Goal: Transaction & Acquisition: Purchase product/service

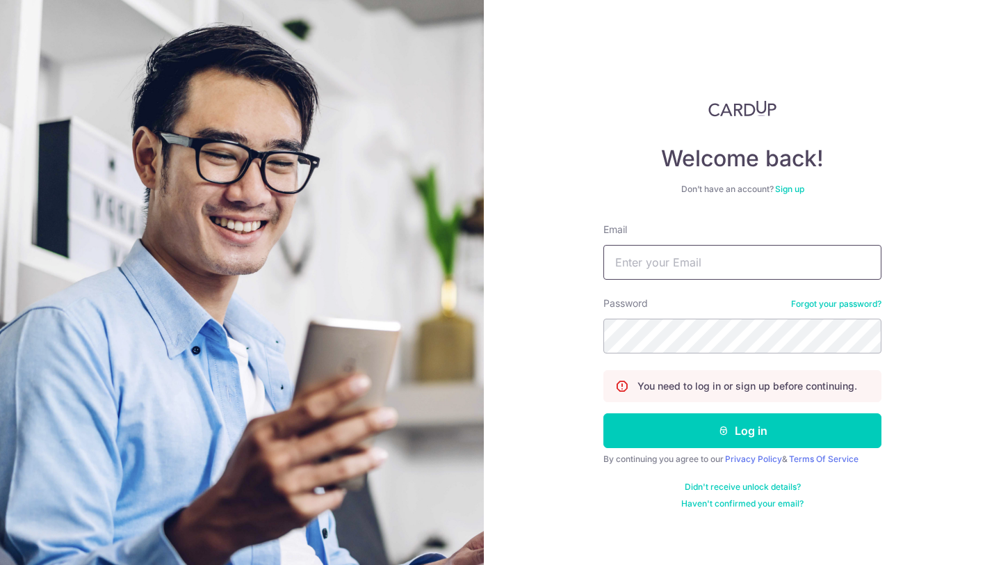
click at [740, 259] on input "Email" at bounding box center [742, 262] width 278 height 35
click at [0, 564] on com-1password-button at bounding box center [0, 565] width 0 height 0
type input "[EMAIL_ADDRESS][DOMAIN_NAME]"
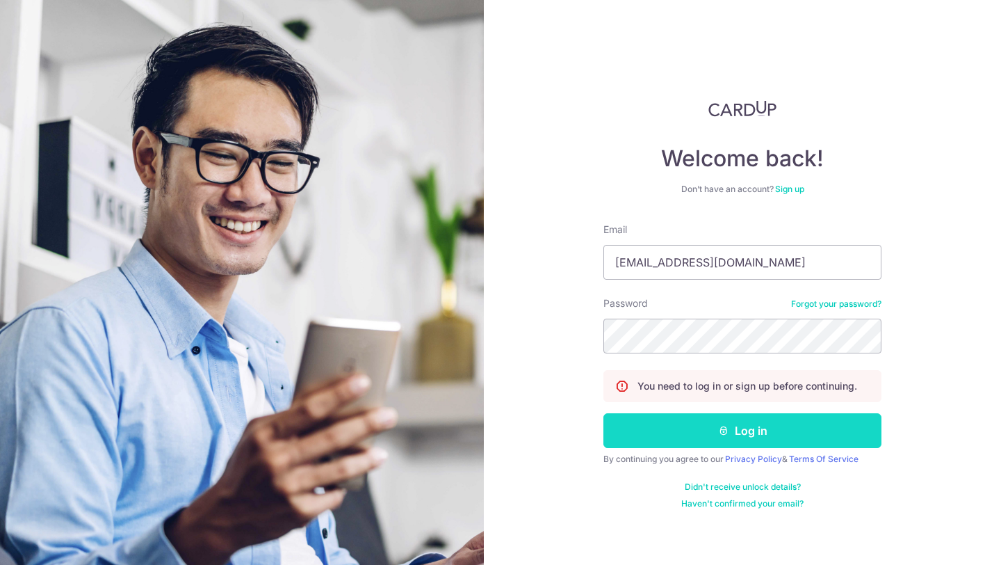
click at [761, 434] on button "Log in" at bounding box center [742, 430] width 278 height 35
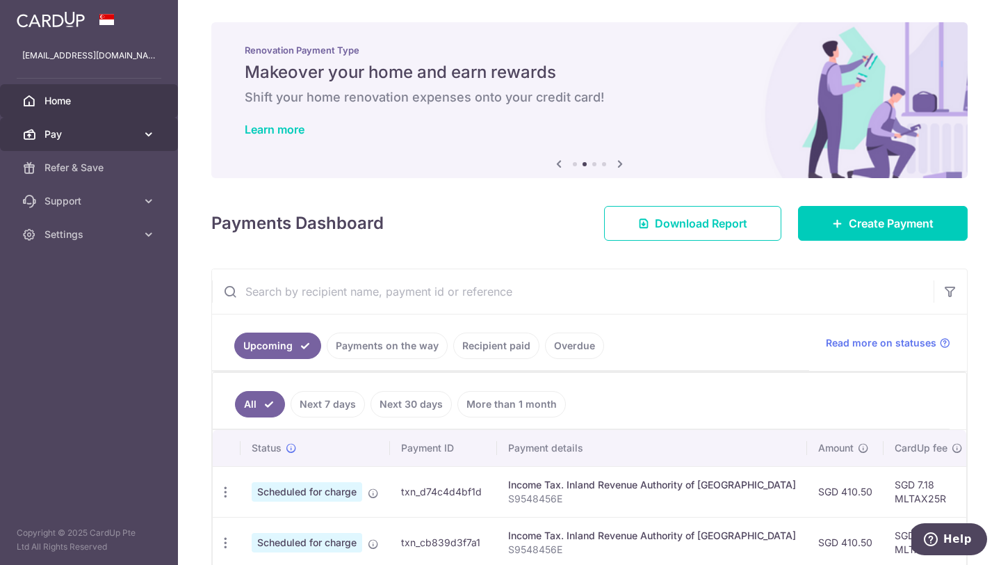
click at [118, 138] on span "Pay" at bounding box center [90, 134] width 92 height 14
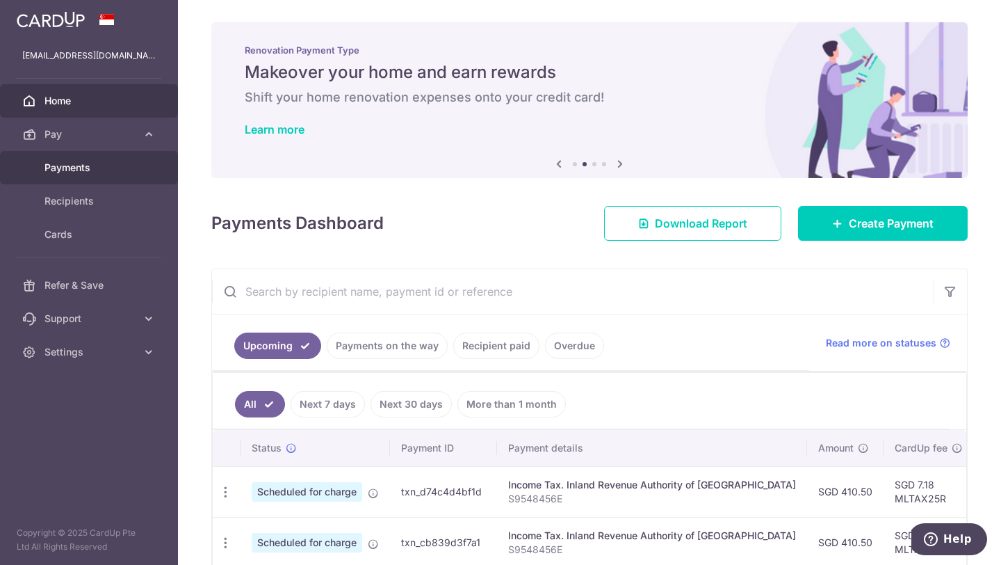
click at [108, 182] on link "Payments" at bounding box center [89, 167] width 178 height 33
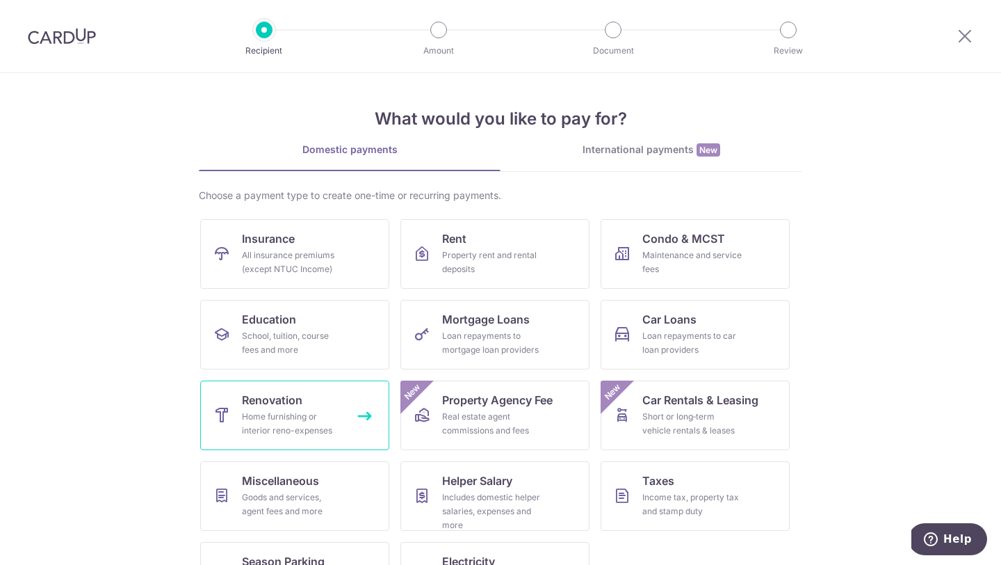
click at [336, 393] on link "Renovation Home furnishing or interior reno-expenses" at bounding box center [294, 415] width 189 height 70
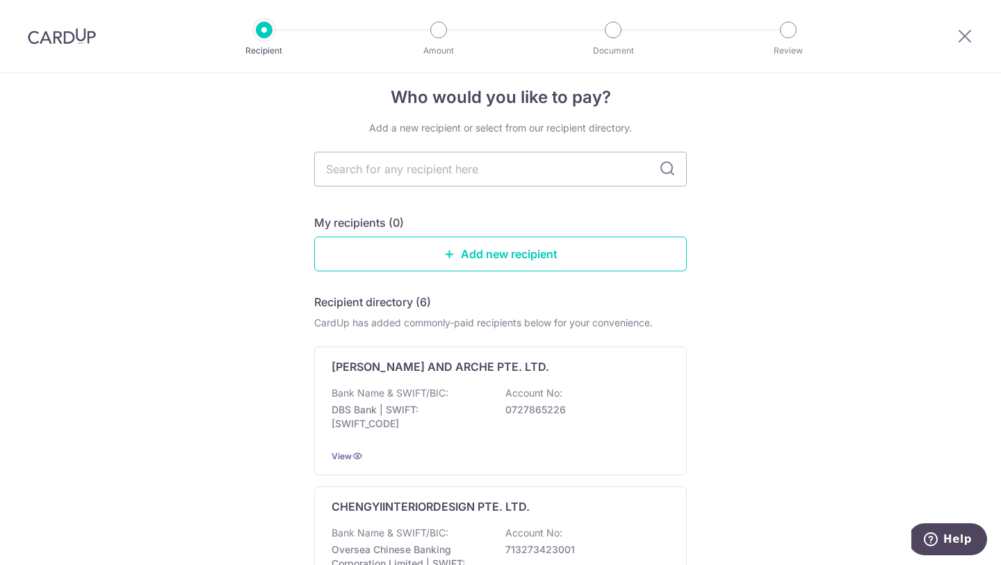
scroll to position [2, 0]
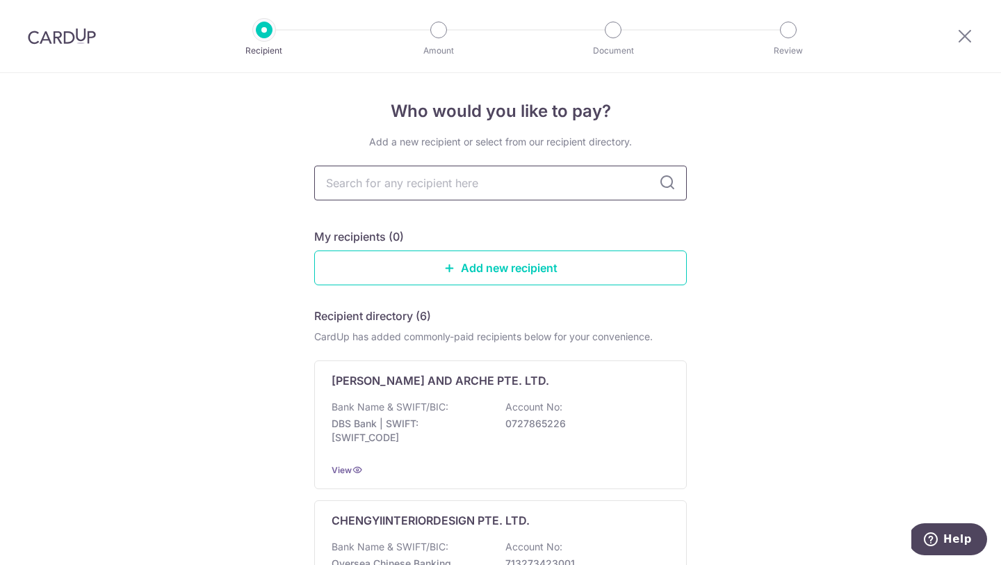
click at [467, 168] on input "text" at bounding box center [500, 182] width 373 height 35
type input "fifth avenue"
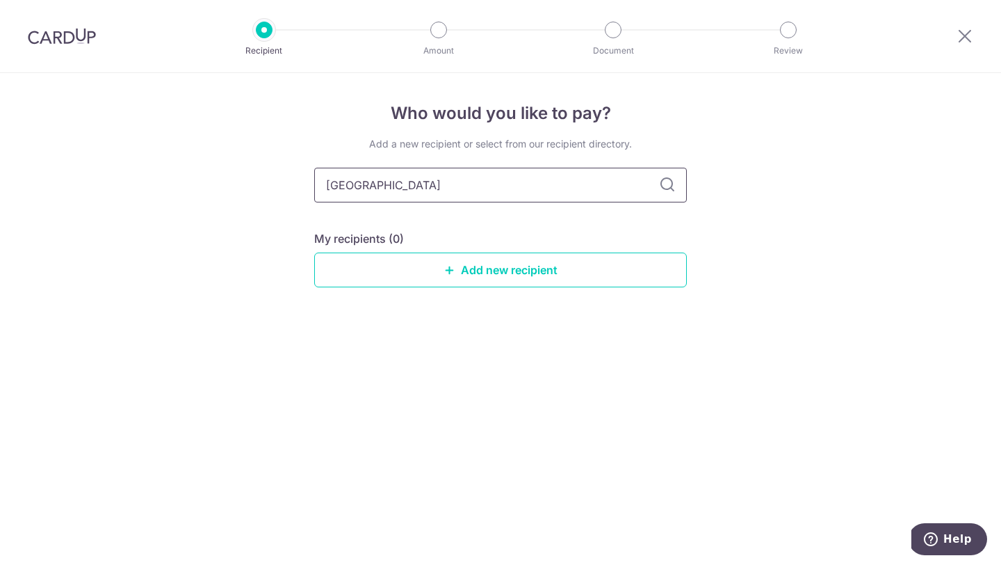
type input "\"
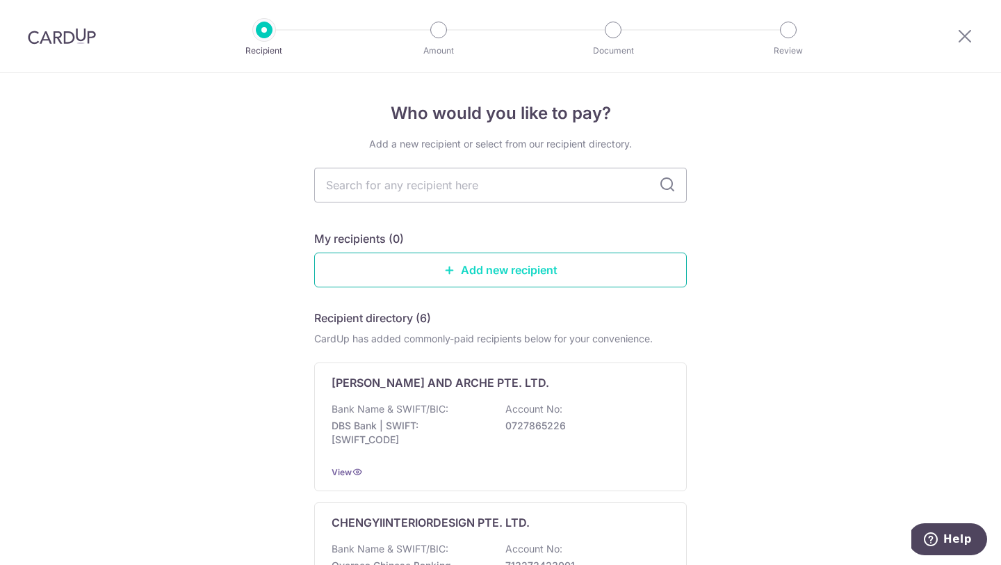
click at [488, 277] on link "Add new recipient" at bounding box center [500, 269] width 373 height 35
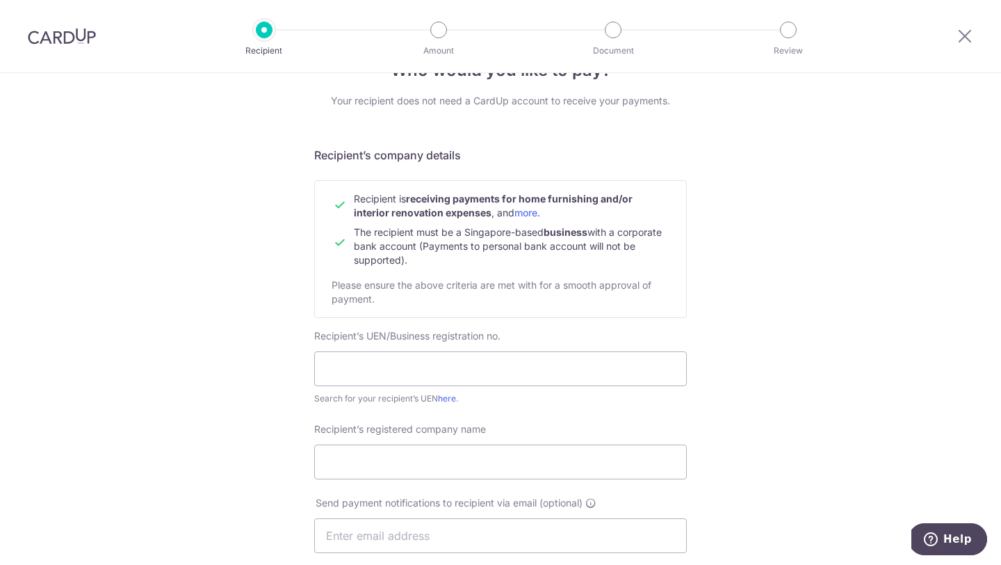
scroll to position [99, 0]
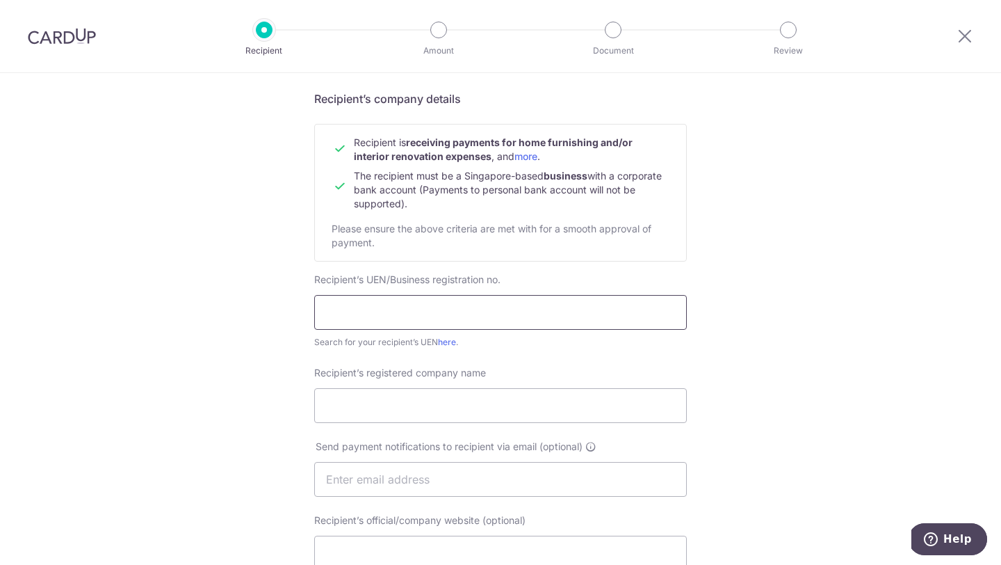
click at [488, 319] on input "text" at bounding box center [500, 312] width 373 height 35
click at [409, 320] on input "text" at bounding box center [500, 312] width 373 height 35
paste input "201504177G"
type input "201504177G"
click at [436, 401] on input "Recipient’s registered company name" at bounding box center [500, 405] width 373 height 35
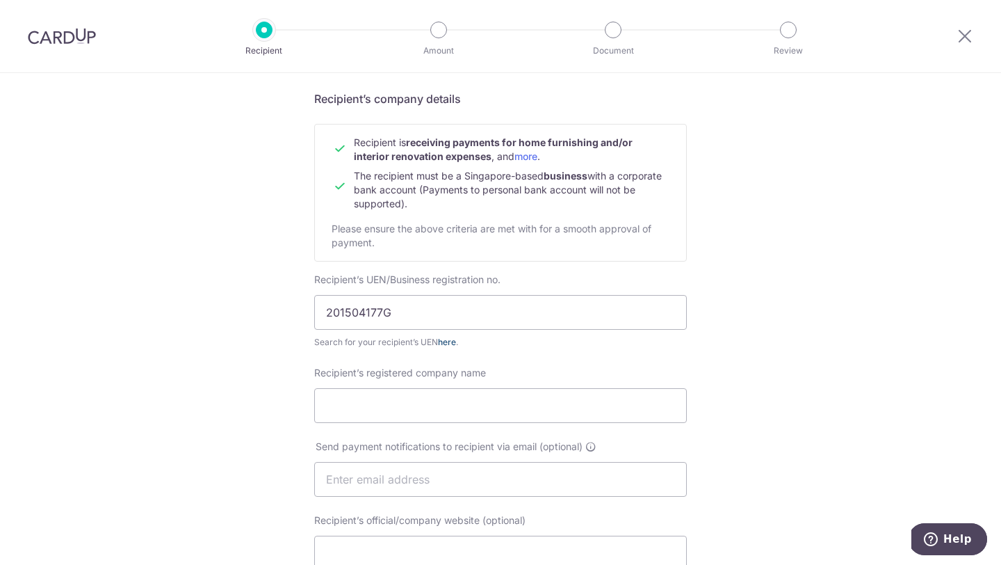
click at [444, 344] on link "here" at bounding box center [447, 341] width 18 height 10
click at [394, 315] on input "201504177G" at bounding box center [500, 312] width 373 height 35
click at [379, 399] on input "Recipient’s registered company name" at bounding box center [500, 405] width 373 height 35
type input "f"
type input "Fifth Avenue Interior Pte Ltd"
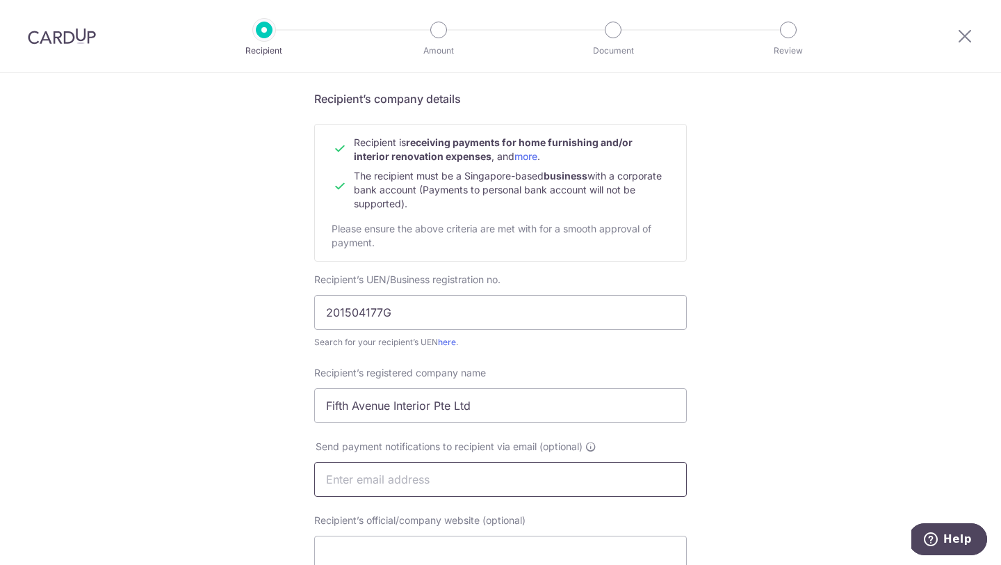
click at [372, 477] on input "text" at bounding box center [500, 479] width 373 height 35
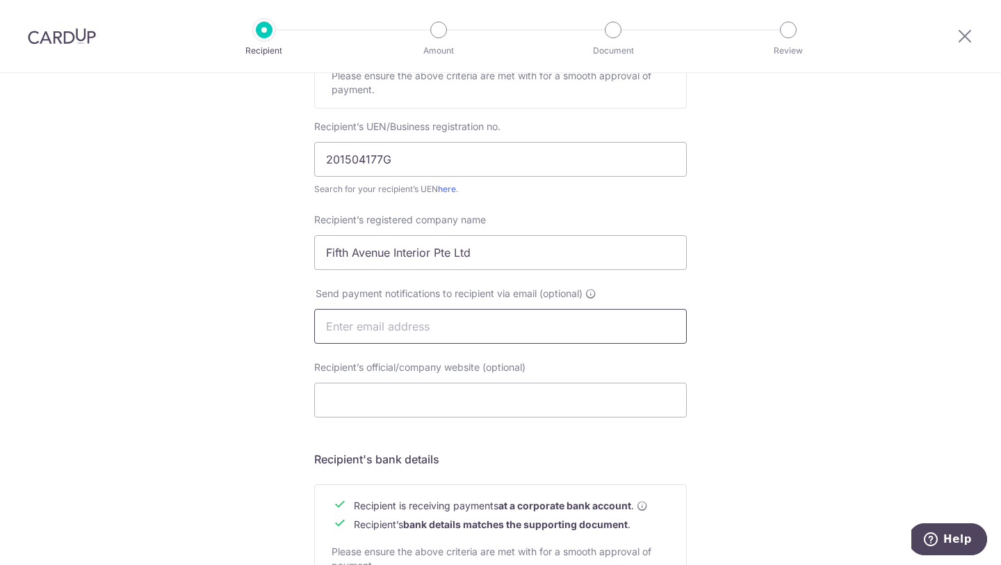
scroll to position [254, 0]
click at [562, 394] on input "Recipient’s official/company website (optional)" at bounding box center [500, 398] width 373 height 35
paste input "https://www.fifthavenue.com.sg/"
type input "https://www.fifthavenue.com.sg/"
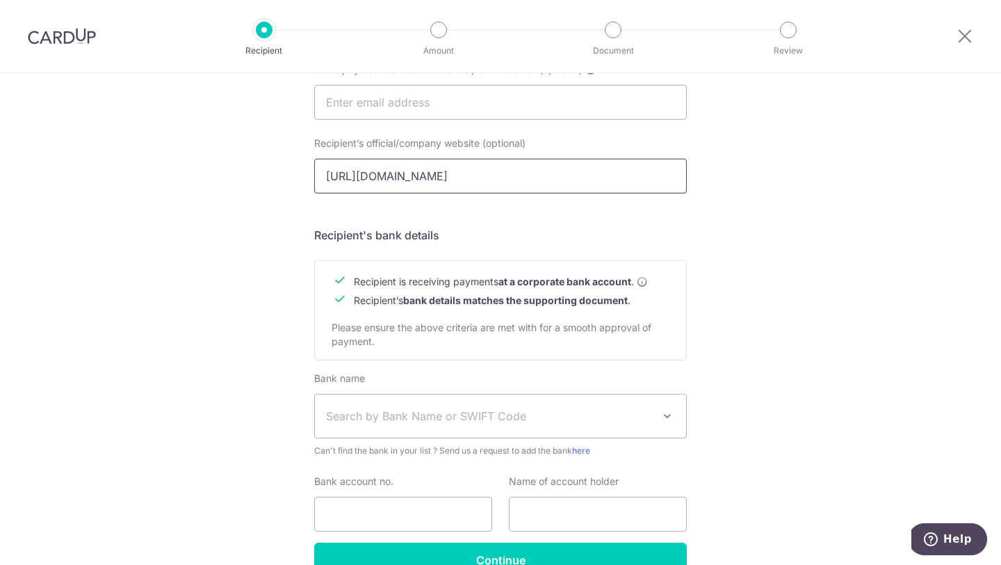
scroll to position [483, 0]
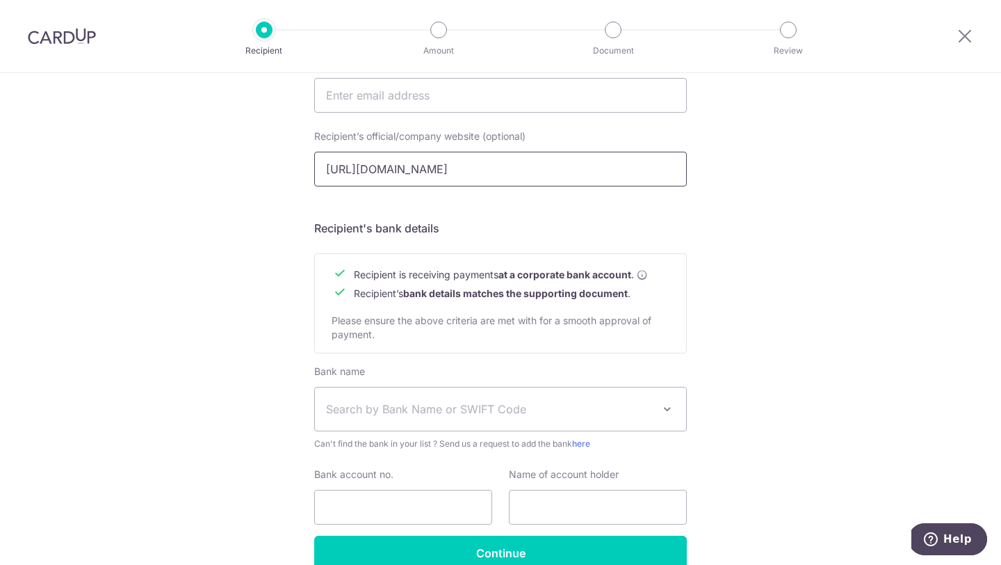
click at [505, 410] on span "Search by Bank Name or SWIFT Code" at bounding box center [489, 408] width 327 height 17
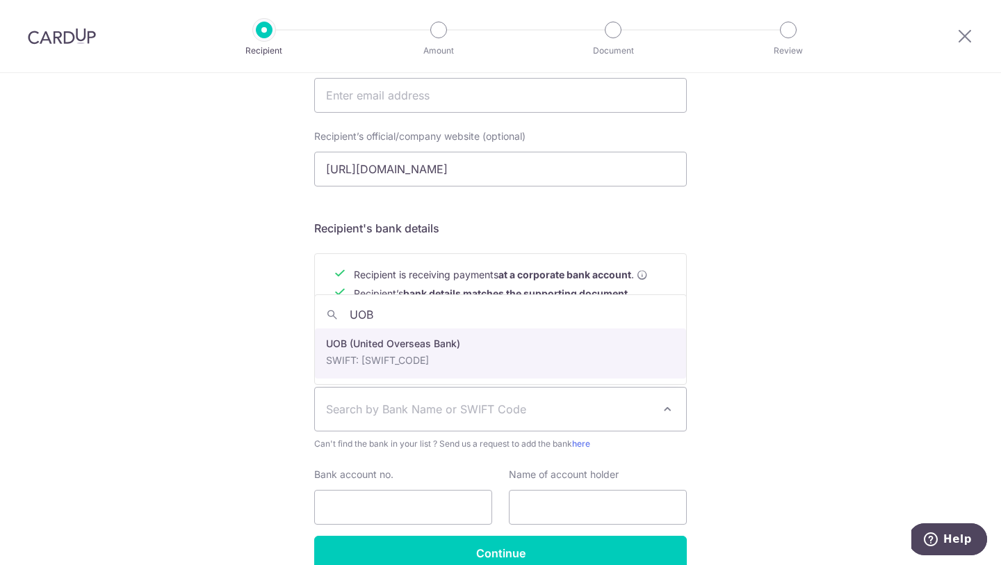
type input "UOB"
select select "18"
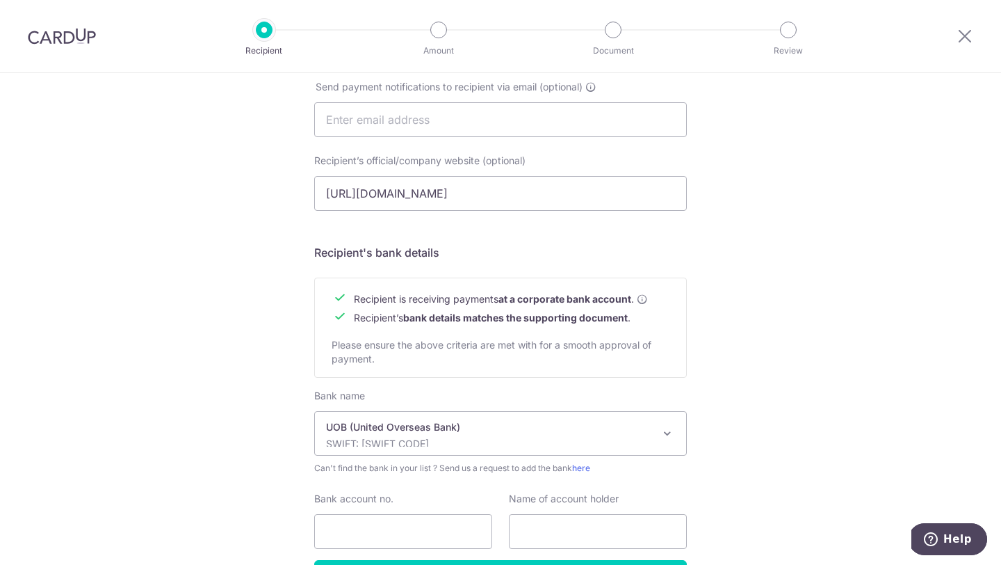
scroll to position [555, 0]
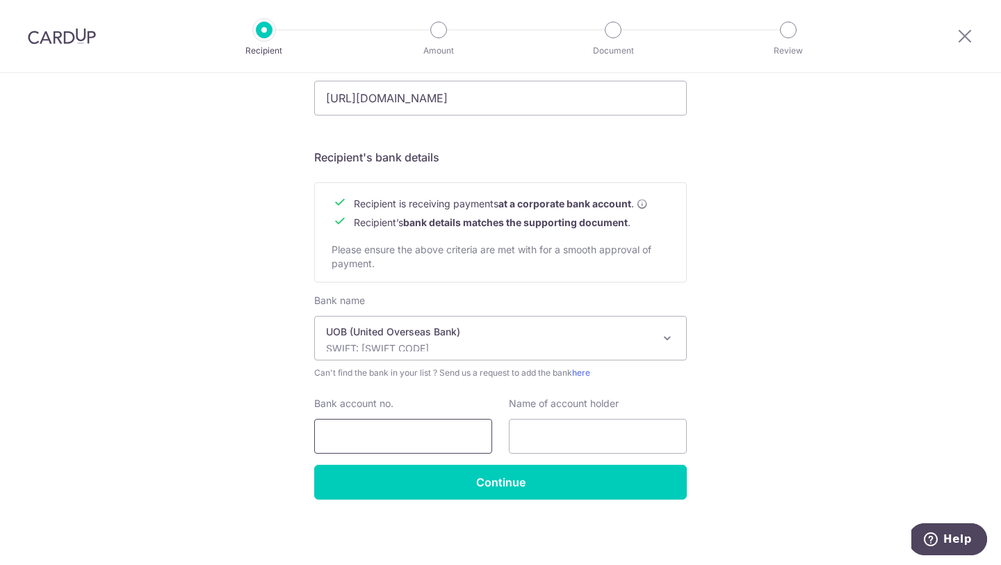
click at [440, 435] on input "Bank account no." at bounding box center [403, 436] width 178 height 35
type input "3733175050"
click at [580, 432] on input "text" at bounding box center [598, 436] width 178 height 35
type input "f"
type input "Fifth Avenue Interior Pte Ltd"
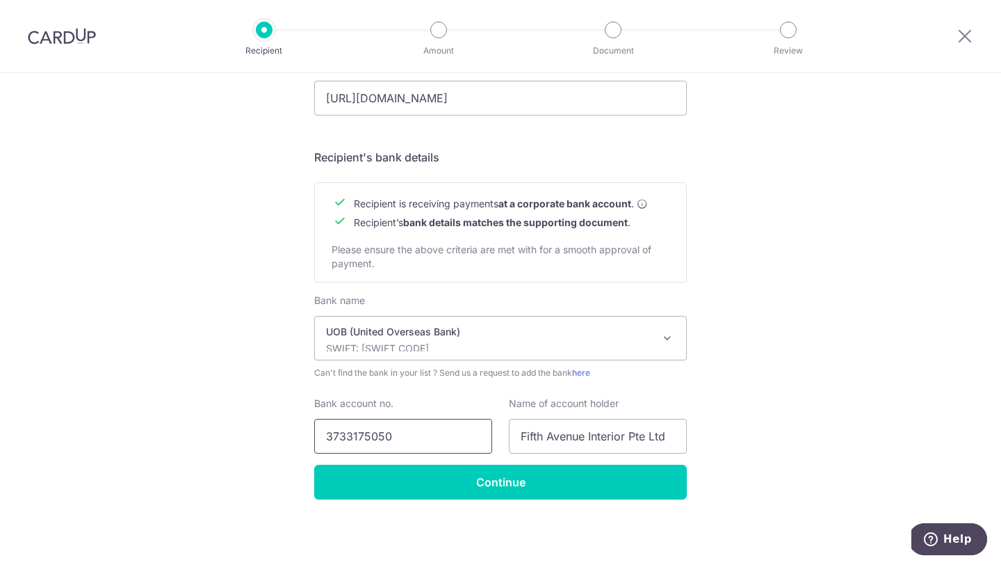
click at [401, 430] on input "3733175050" at bounding box center [403, 436] width 178 height 35
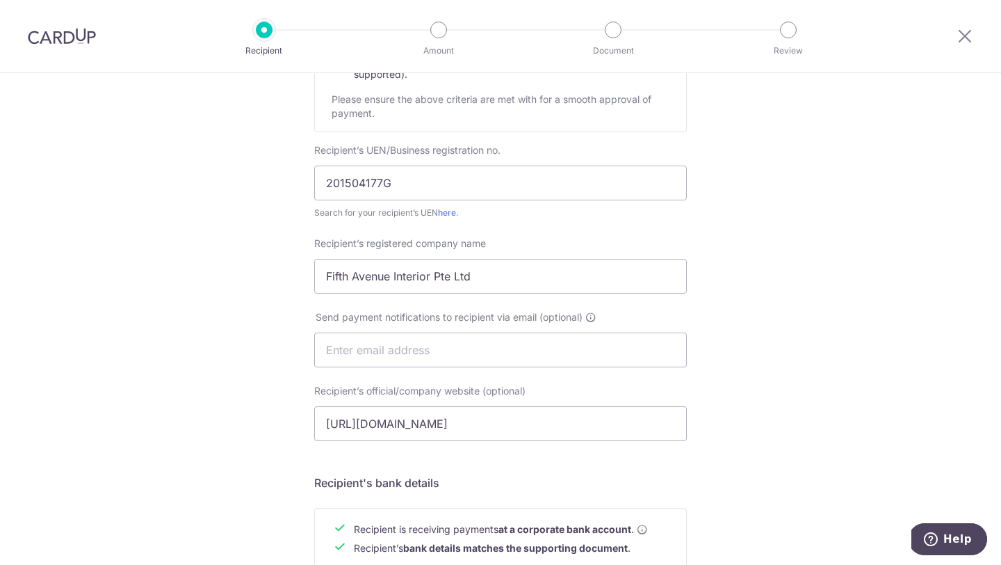
scroll to position [214, 0]
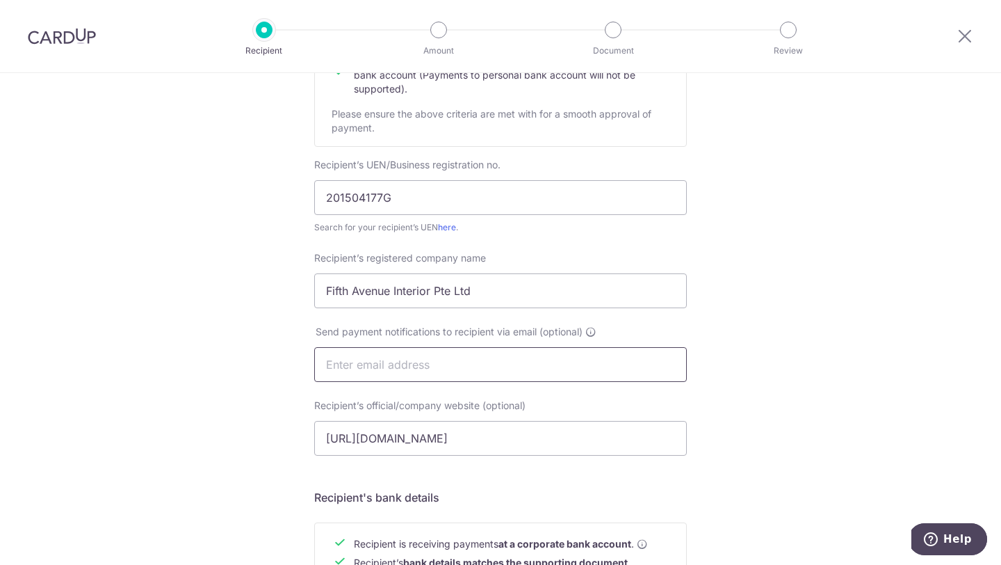
click at [569, 366] on input "text" at bounding box center [500, 364] width 373 height 35
type input "accounts@fifthavenue.com.sg"
click at [740, 352] on div "Who would you like to pay? Your recipient does not need a CardUp account to rec…" at bounding box center [500, 382] width 1001 height 1046
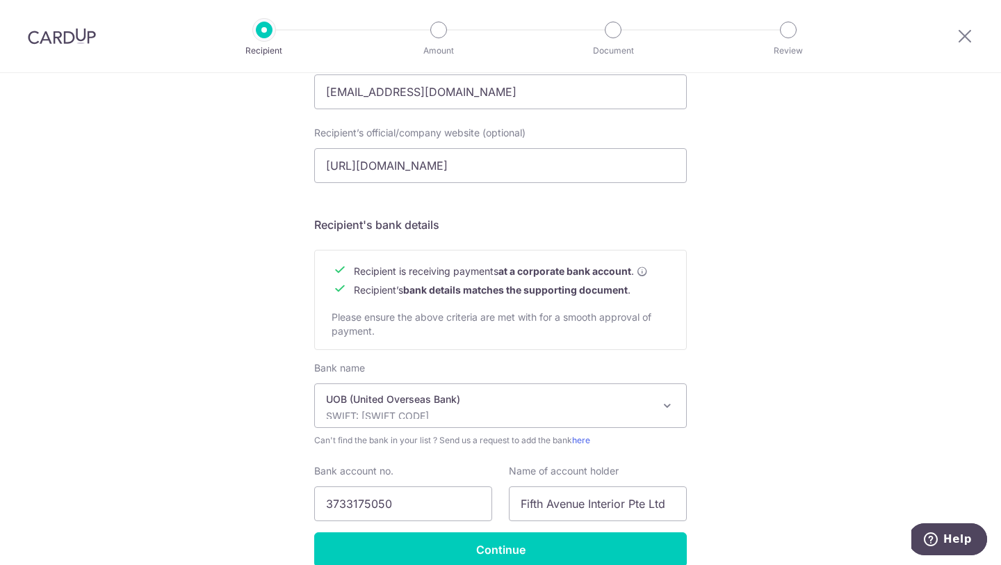
scroll to position [555, 0]
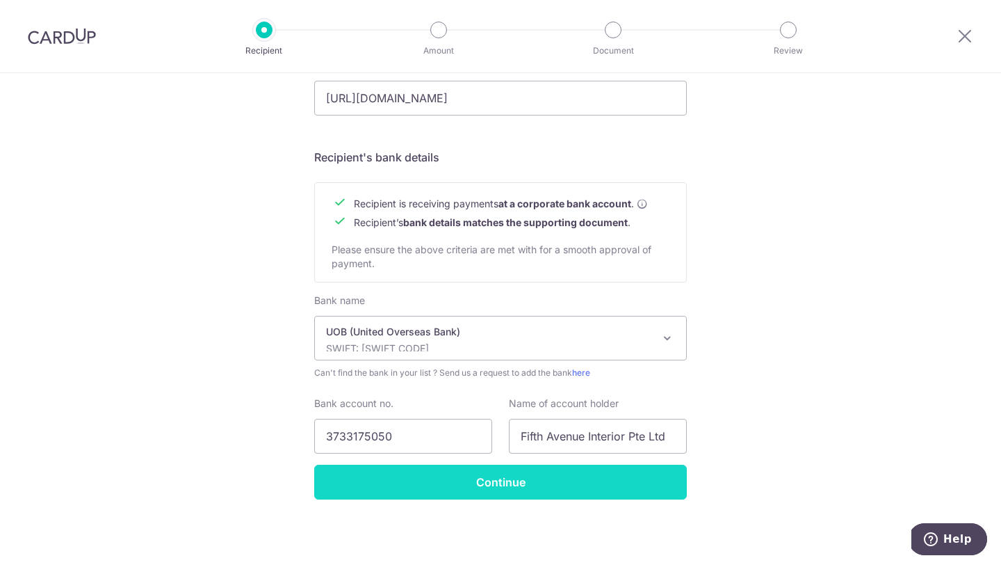
click at [472, 485] on input "Continue" at bounding box center [500, 481] width 373 height 35
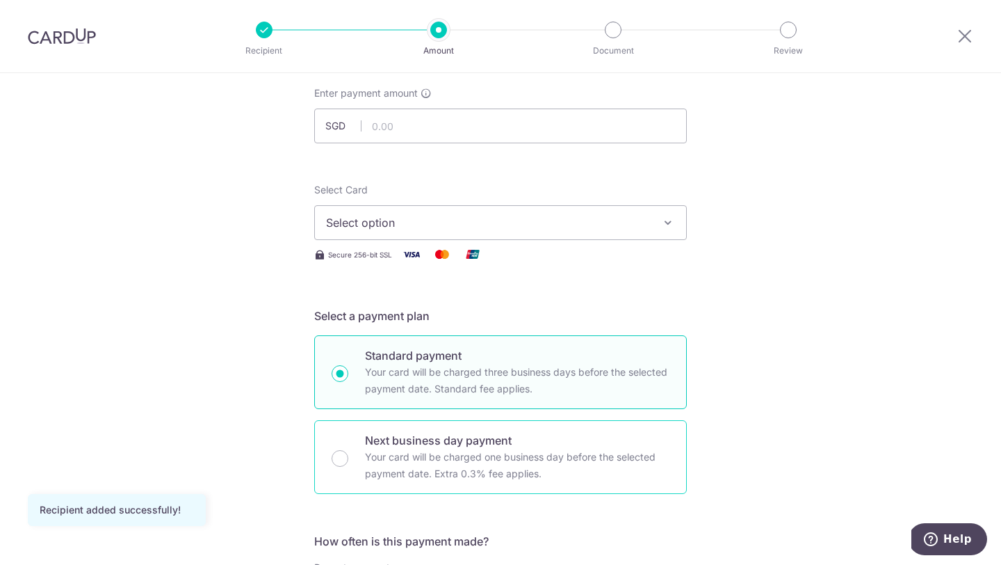
scroll to position [92, 0]
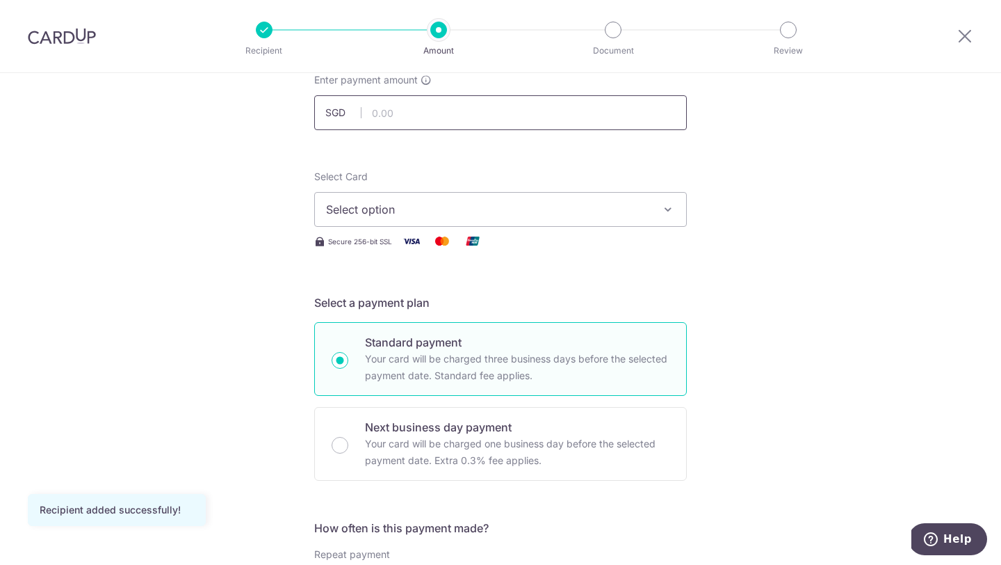
click at [490, 113] on input "text" at bounding box center [500, 112] width 373 height 35
type input "30,500.00"
click at [370, 200] on button "Select option" at bounding box center [500, 209] width 373 height 35
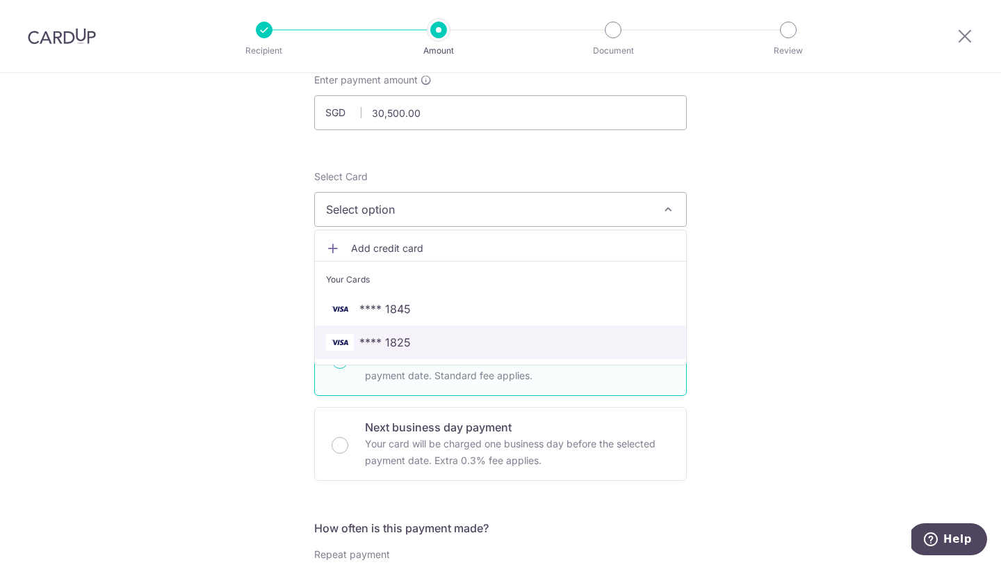
click at [389, 335] on span "**** 1825" at bounding box center [384, 342] width 51 height 17
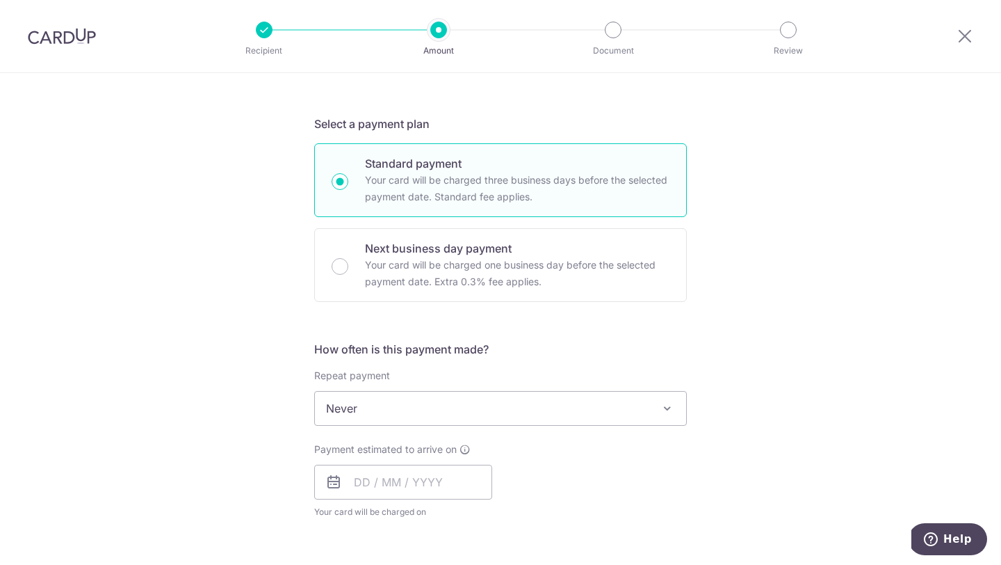
scroll to position [272, 0]
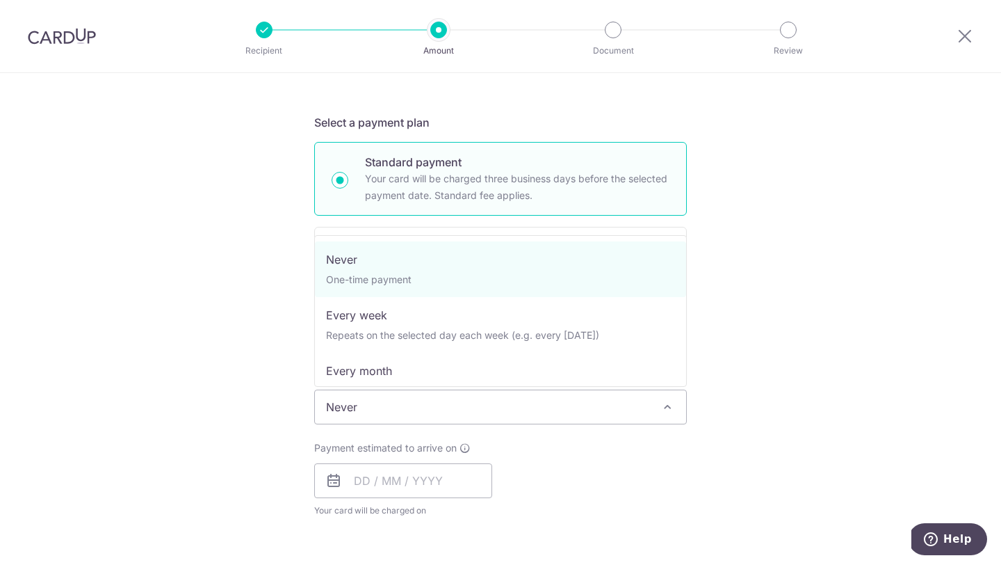
click at [394, 405] on span "Never" at bounding box center [500, 406] width 371 height 33
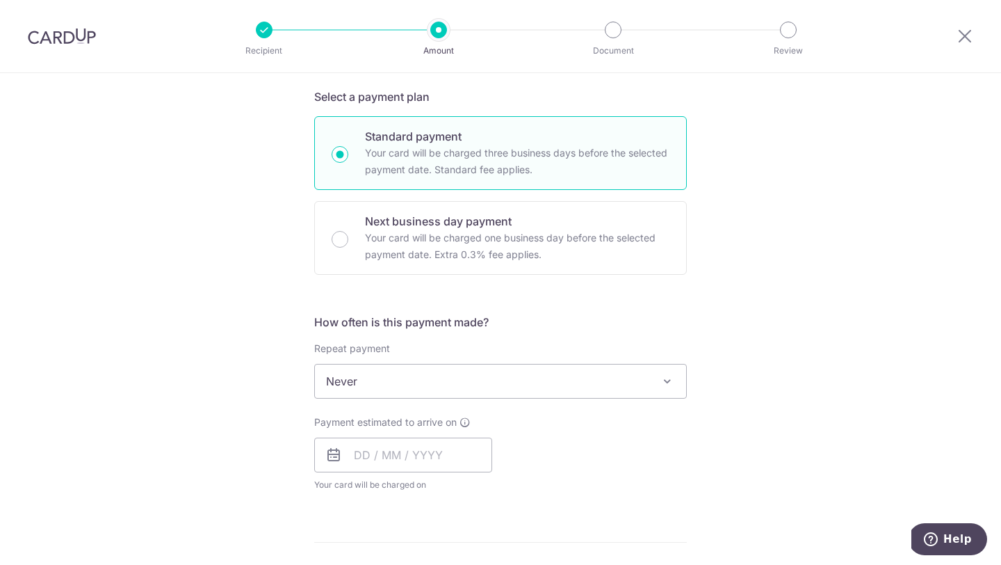
scroll to position [432, 0]
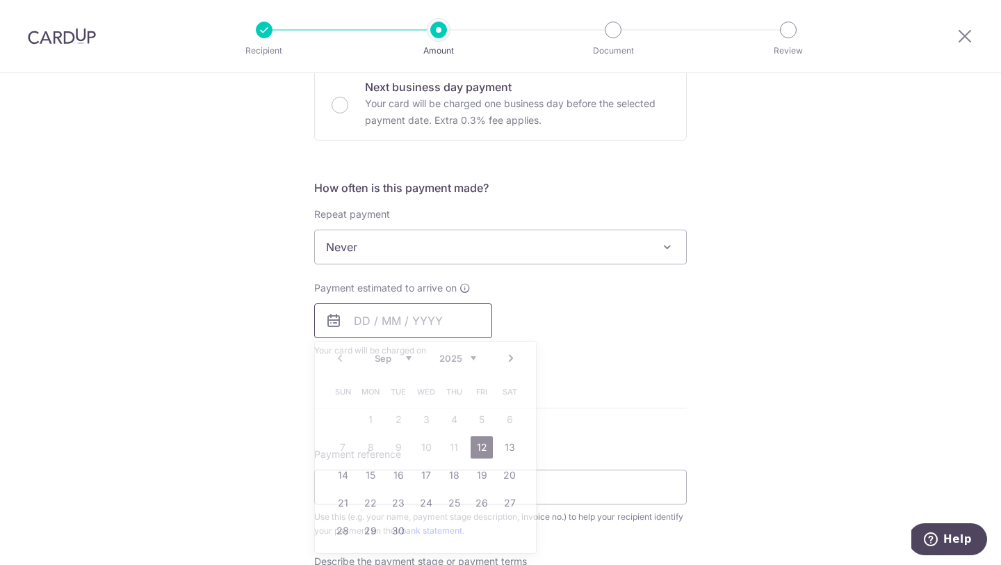
click at [380, 316] on input "text" at bounding box center [403, 320] width 178 height 35
click at [484, 437] on link "12" at bounding box center [482, 447] width 22 height 22
type input "[DATE]"
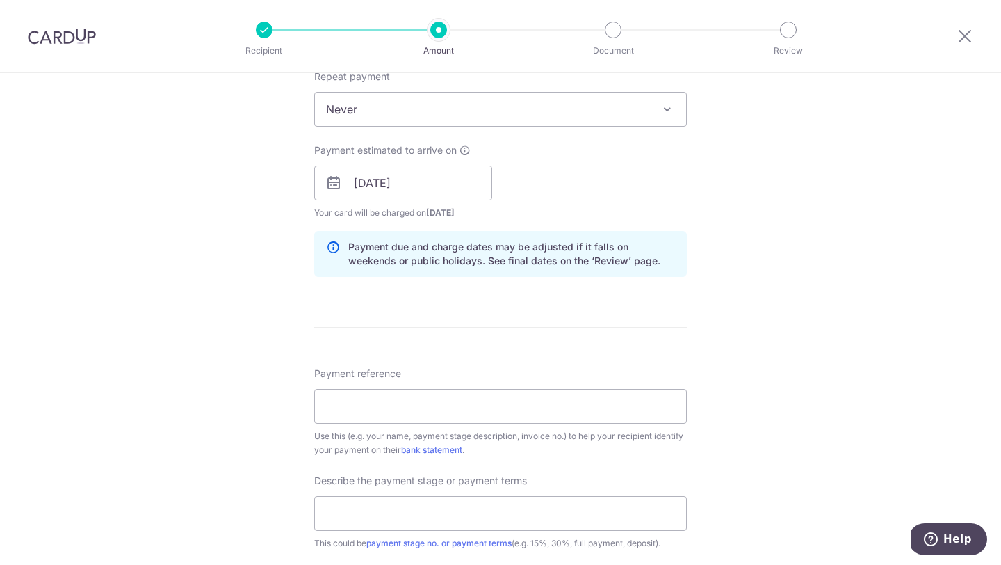
scroll to position [574, 0]
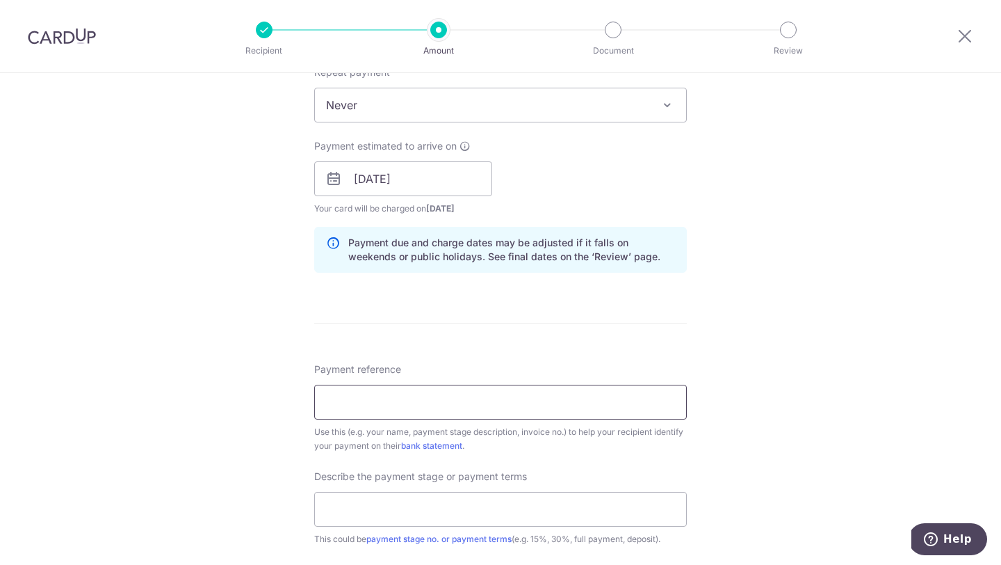
click at [533, 396] on input "Payment reference" at bounding box center [500, 401] width 373 height 35
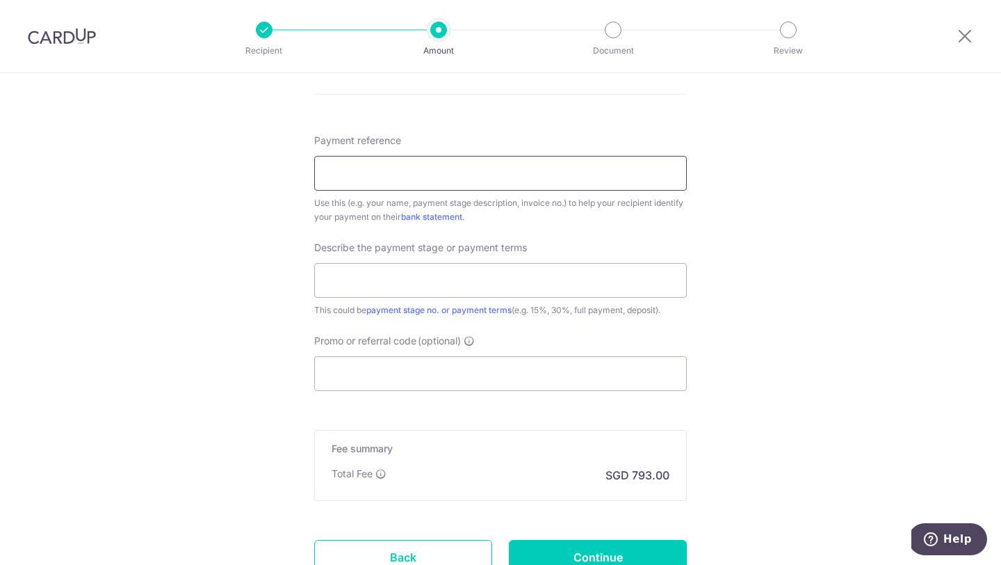
scroll to position [804, 0]
paste input "FAIO-DSH0040-2025-R"
type input "FAIO-DSH0040-2025-R"
click at [382, 282] on input "text" at bounding box center [500, 278] width 373 height 35
type input "p"
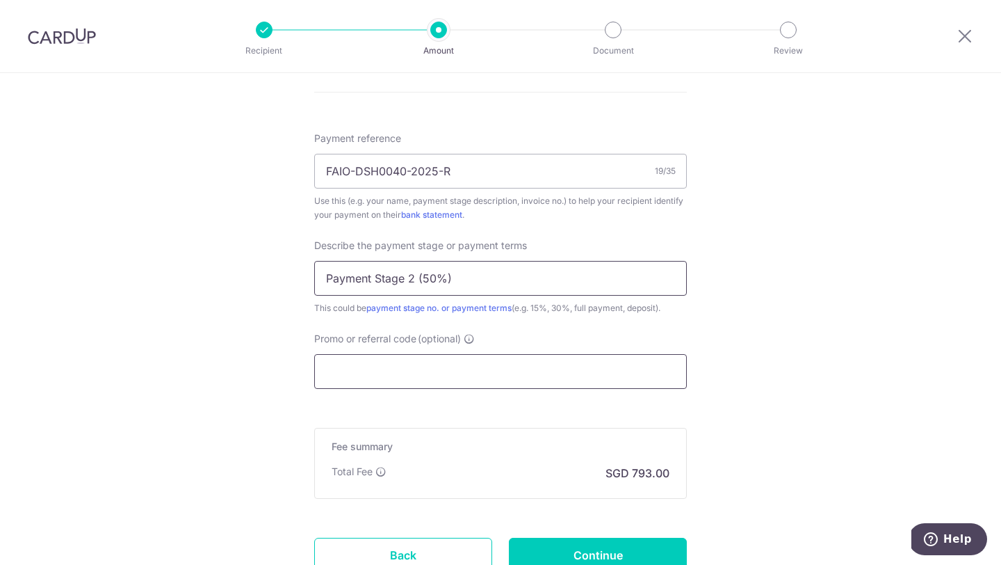
type input "Payment Stage 2 (50%)"
click at [368, 369] on input "Promo or referral code (optional)" at bounding box center [500, 371] width 373 height 35
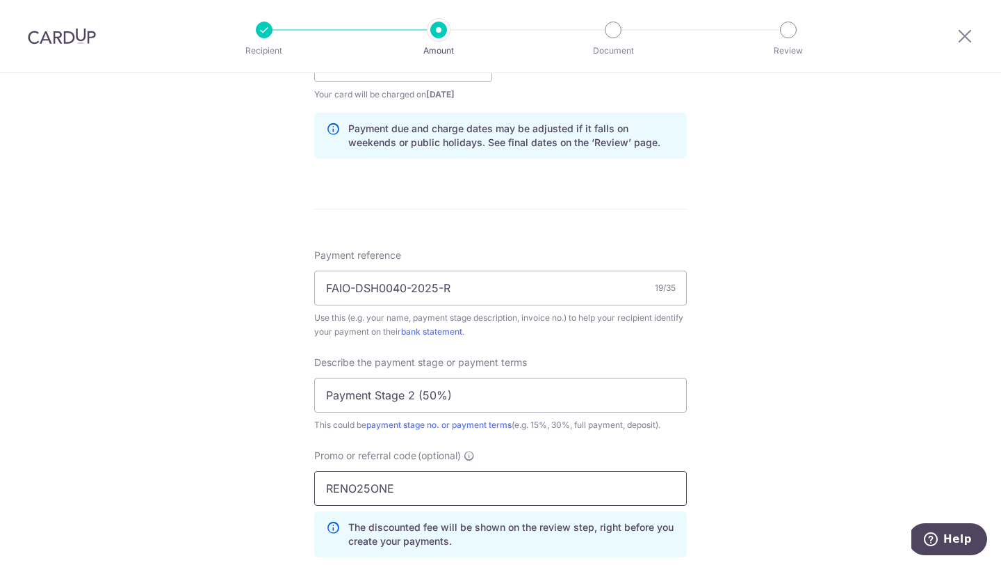
scroll to position [979, 0]
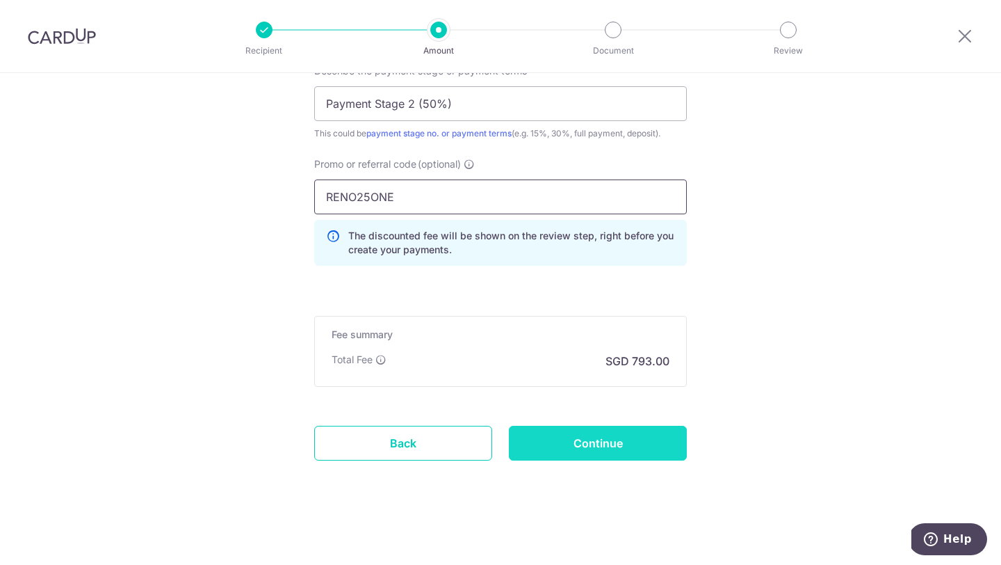
type input "RENO25ONE"
click at [571, 441] on input "Continue" at bounding box center [598, 442] width 178 height 35
type input "Create Schedule"
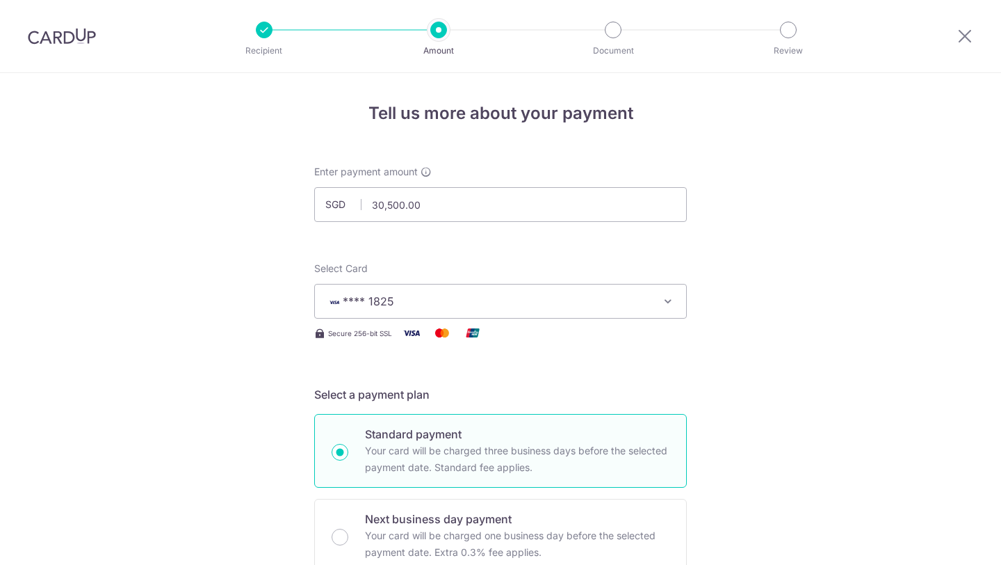
scroll to position [998, 0]
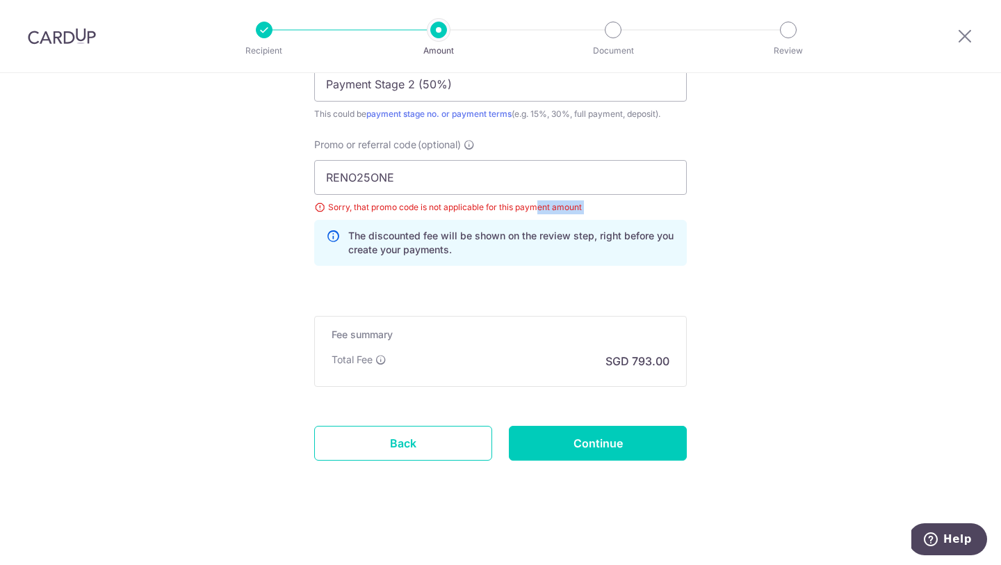
drag, startPoint x: 536, startPoint y: 209, endPoint x: 615, endPoint y: 217, distance: 79.0
click at [614, 217] on div "RENO25ONE Sorry, that promo code is not applicable for this payment amount The …" at bounding box center [500, 213] width 373 height 106
click at [615, 217] on div "RENO25ONE Sorry, that promo code is not applicable for this payment amount The …" at bounding box center [500, 213] width 373 height 106
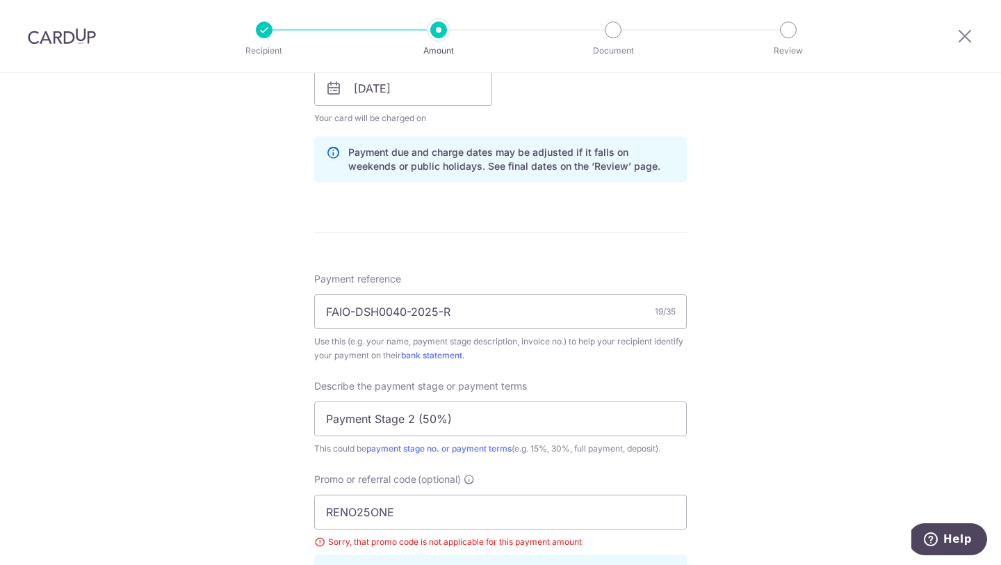
scroll to position [724, 0]
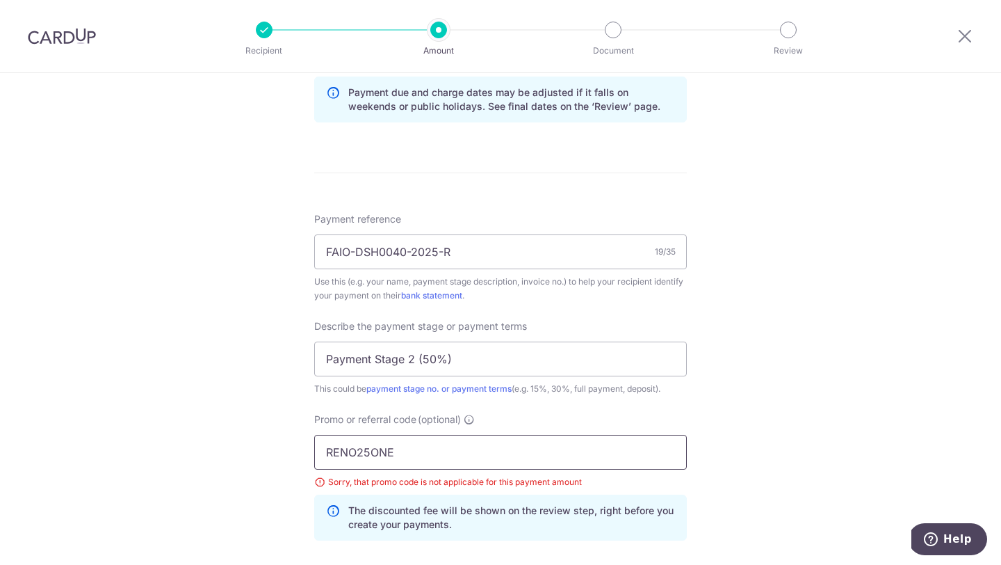
click at [382, 449] on input "RENO25ONE" at bounding box center [500, 452] width 373 height 35
paste input "3HOME25R"
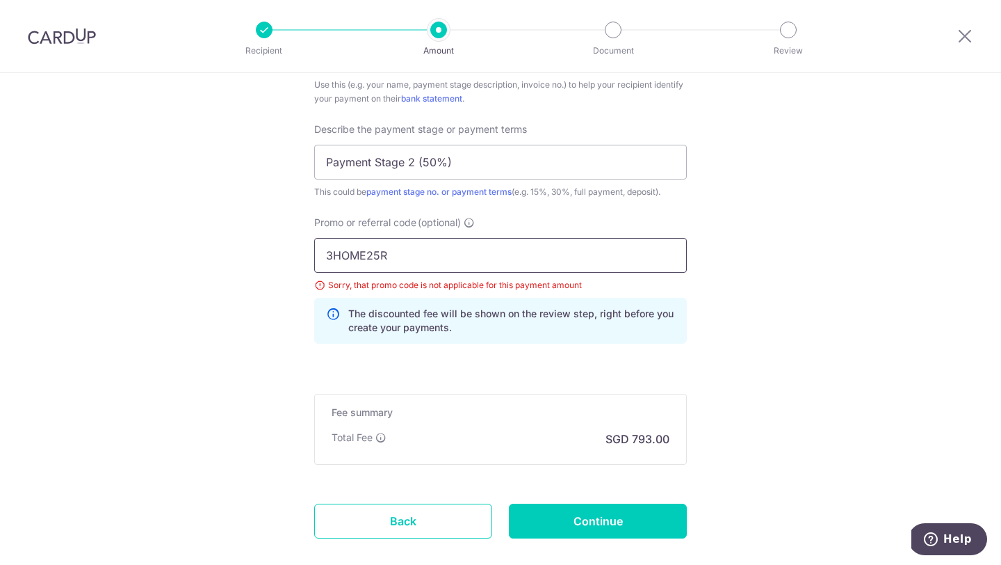
scroll to position [946, 0]
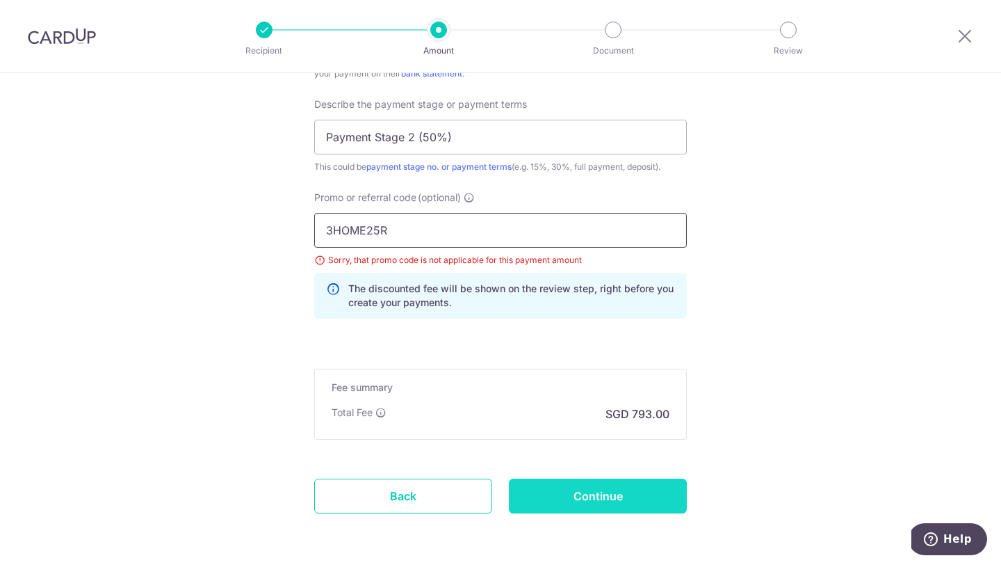
type input "3HOME25R"
click at [609, 482] on input "Continue" at bounding box center [598, 495] width 178 height 35
type input "Update Schedule"
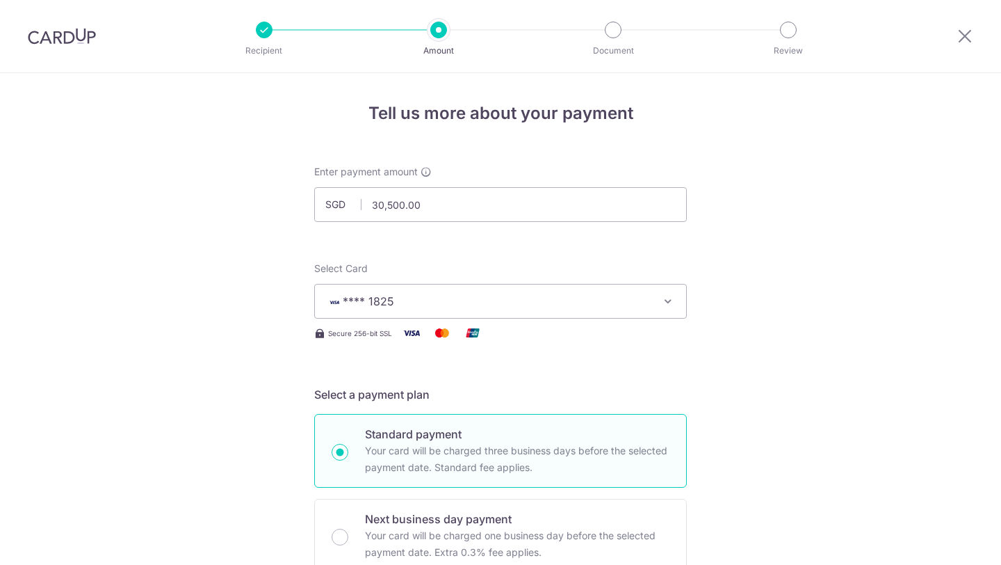
scroll to position [998, 0]
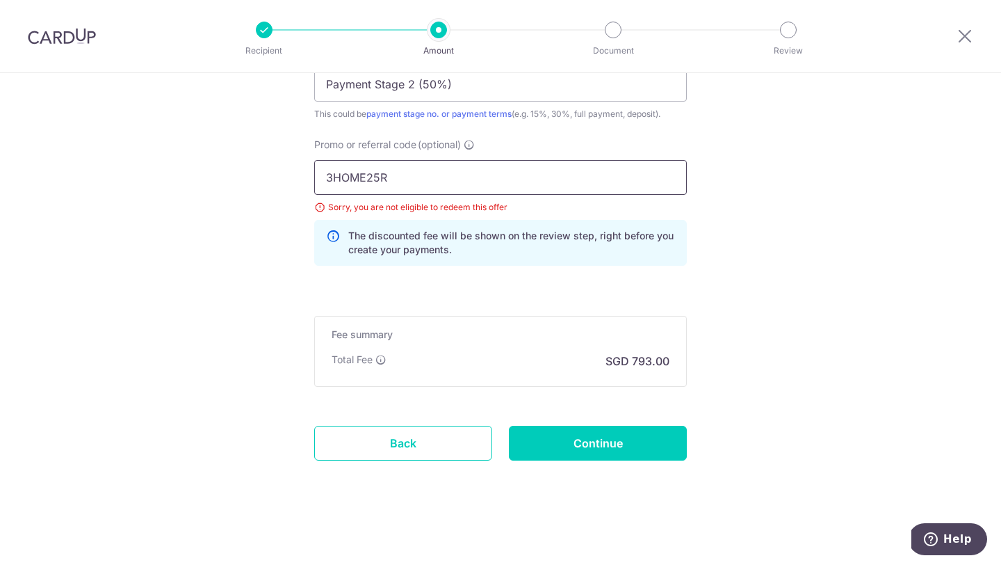
click at [375, 176] on input "3HOME25R" at bounding box center [500, 177] width 373 height 35
paste input "RENO25ONE"
type input "RENO25ONE"
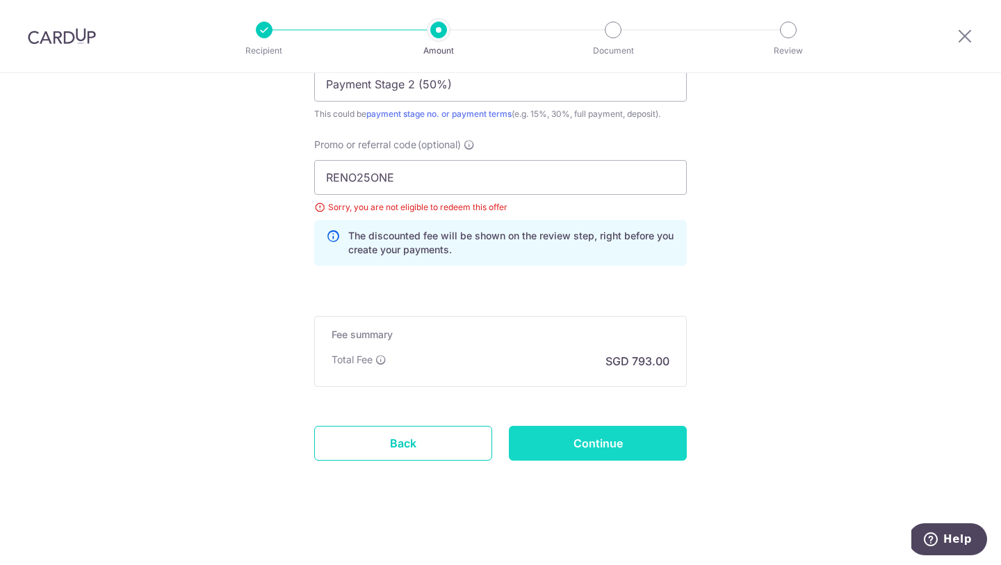
click at [558, 432] on input "Continue" at bounding box center [598, 442] width 178 height 35
type input "Update Schedule"
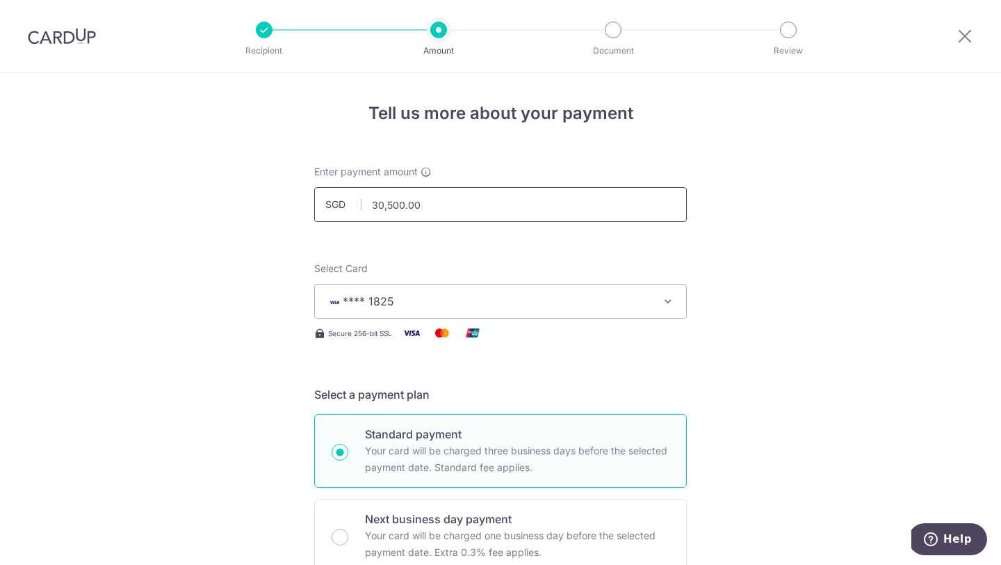
drag, startPoint x: 382, startPoint y: 205, endPoint x: 371, endPoint y: 204, distance: 11.9
click at [371, 204] on input "30,500.00" at bounding box center [500, 204] width 373 height 35
type input "20,000.00"
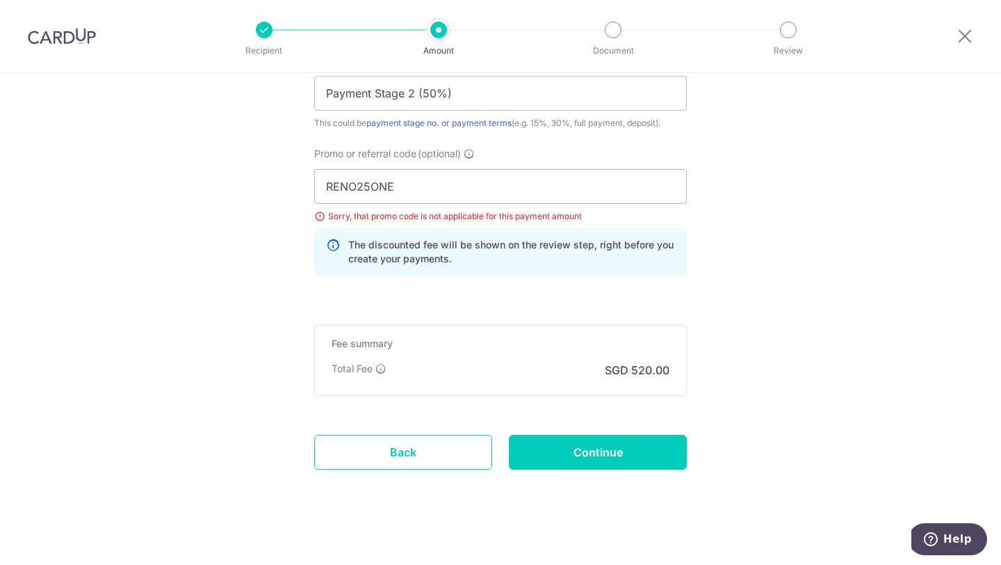
scroll to position [993, 0]
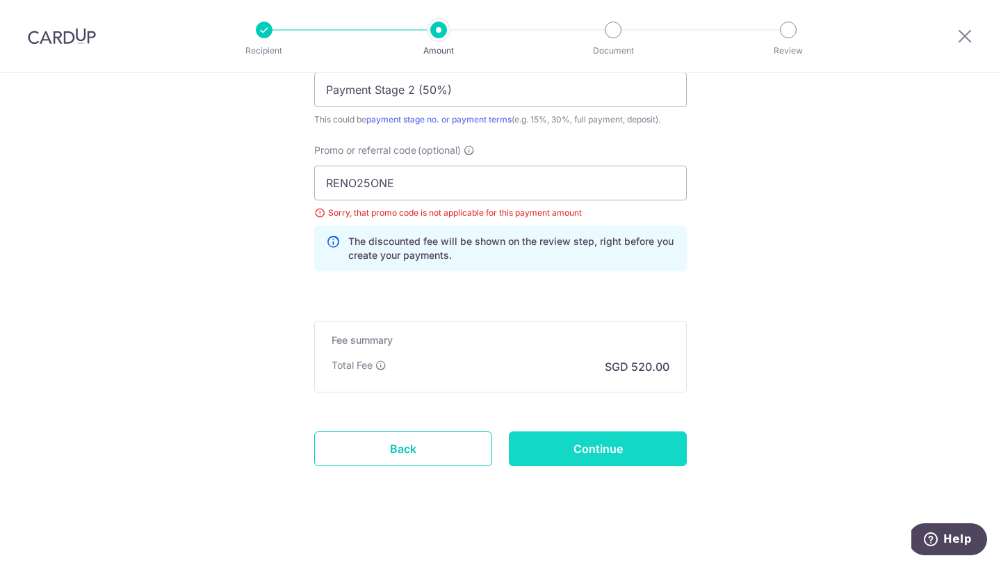
click at [582, 442] on input "Continue" at bounding box center [598, 448] width 178 height 35
type input "Update Schedule"
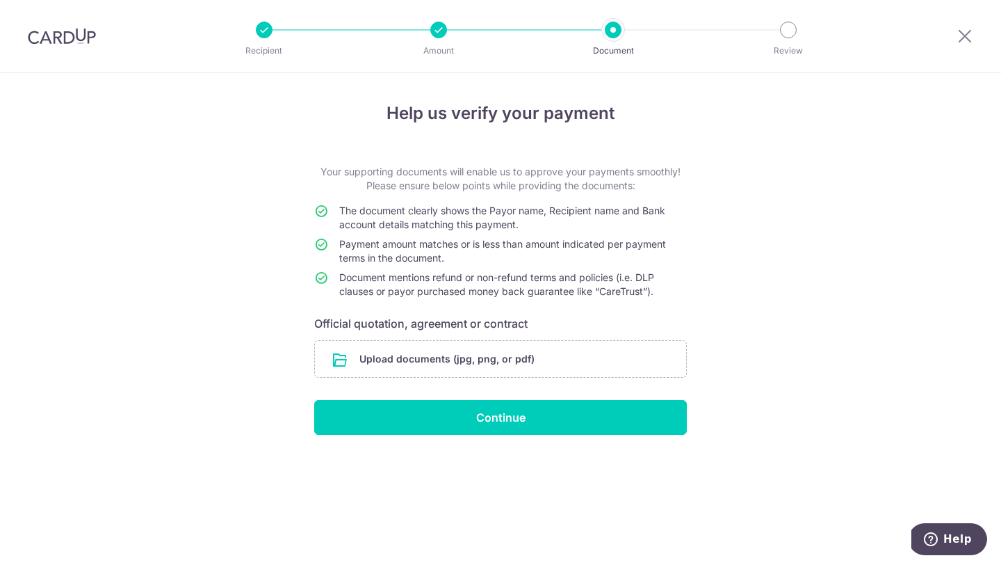
click at [441, 33] on div at bounding box center [438, 30] width 17 height 17
click at [430, 357] on input "file" at bounding box center [500, 359] width 371 height 36
click at [555, 373] on input "file" at bounding box center [500, 359] width 371 height 36
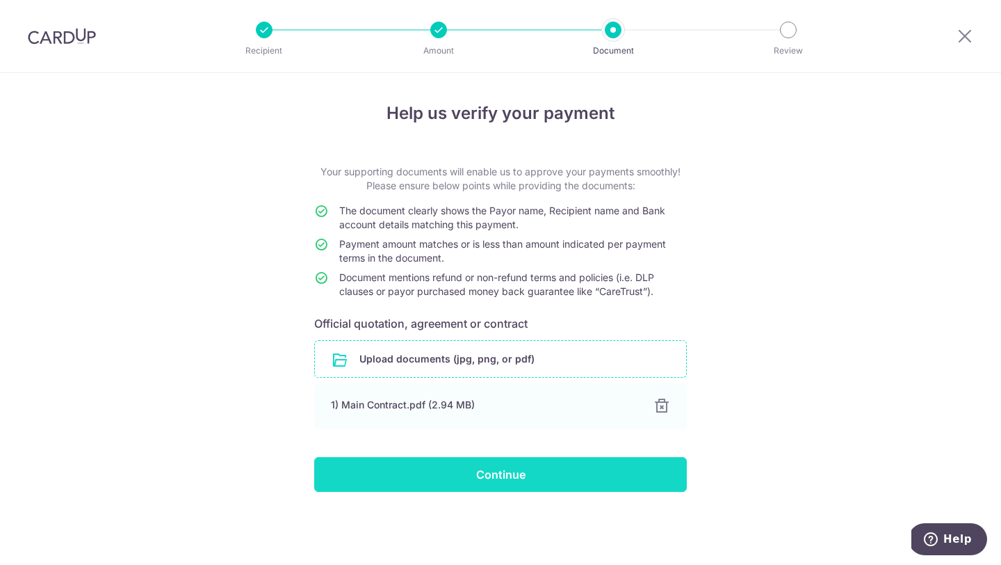
click at [464, 471] on input "Continue" at bounding box center [500, 474] width 373 height 35
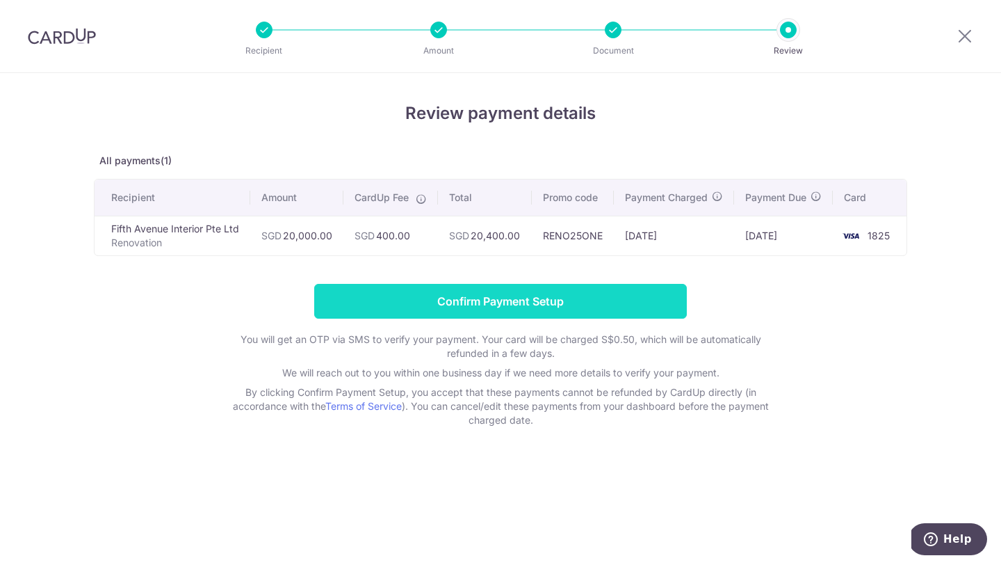
click at [502, 318] on input "Confirm Payment Setup" at bounding box center [500, 301] width 373 height 35
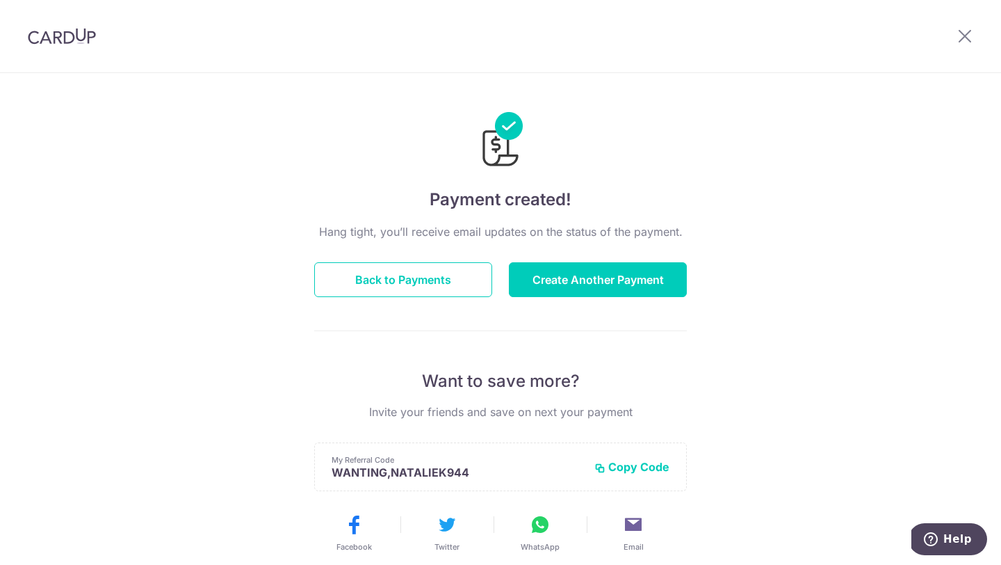
click at [387, 300] on div "Hang tight, you’ll receive email updates on the status of the payment. Back to …" at bounding box center [500, 486] width 373 height 527
click at [387, 284] on button "Back to Payments" at bounding box center [403, 279] width 178 height 35
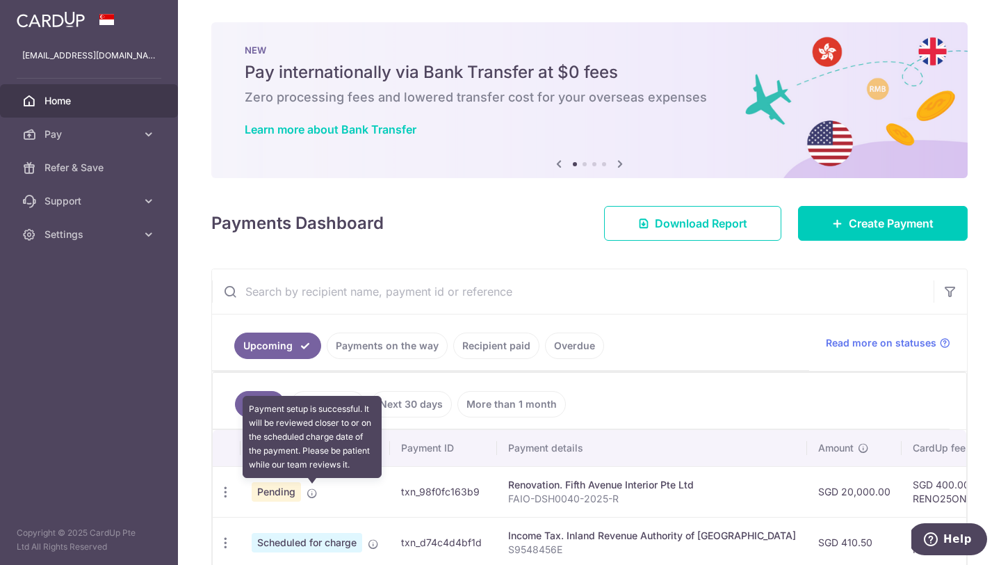
click at [307, 496] on icon at bounding box center [312, 492] width 11 height 11
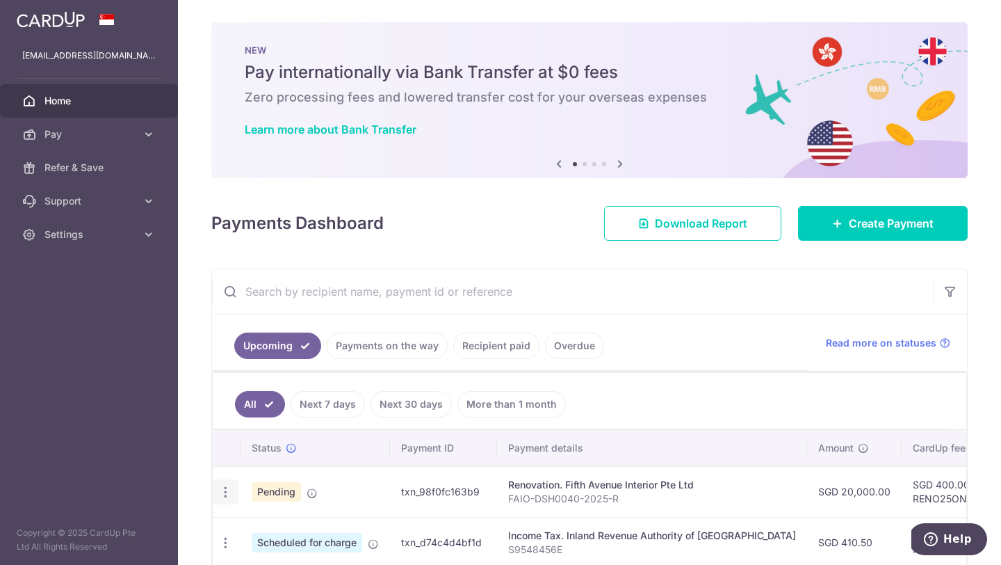
click at [225, 502] on div "Update payment Cancel payment" at bounding box center [226, 492] width 26 height 26
click at [227, 488] on icon "button" at bounding box center [225, 492] width 15 height 15
click at [490, 508] on td "txn_98f0fc163b9" at bounding box center [443, 491] width 107 height 51
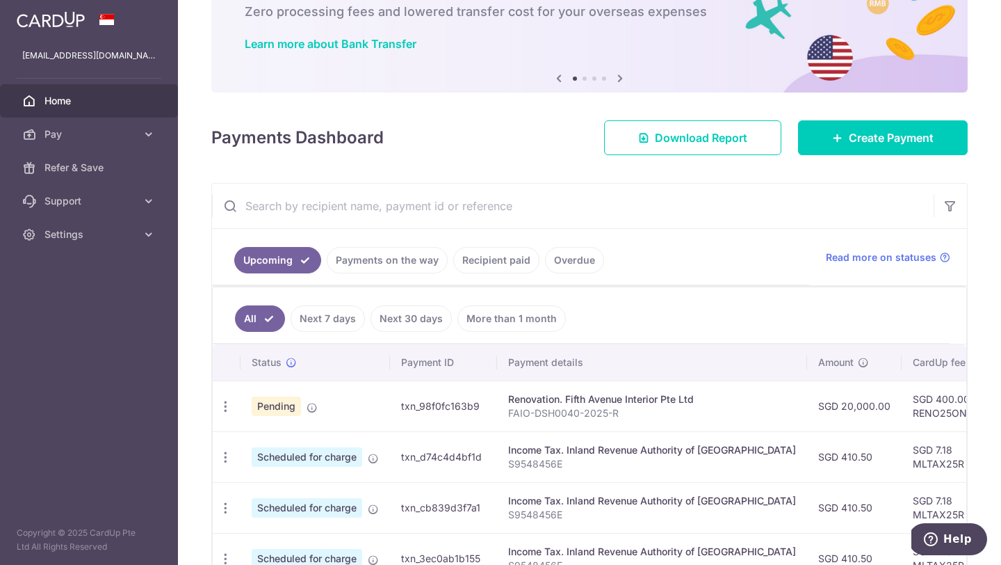
scroll to position [131, 0]
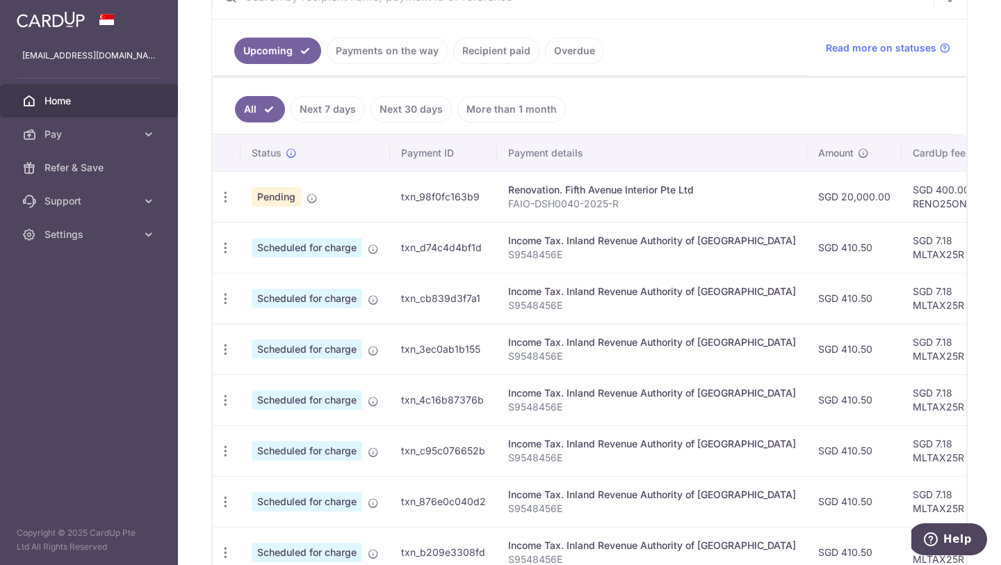
scroll to position [319, 0]
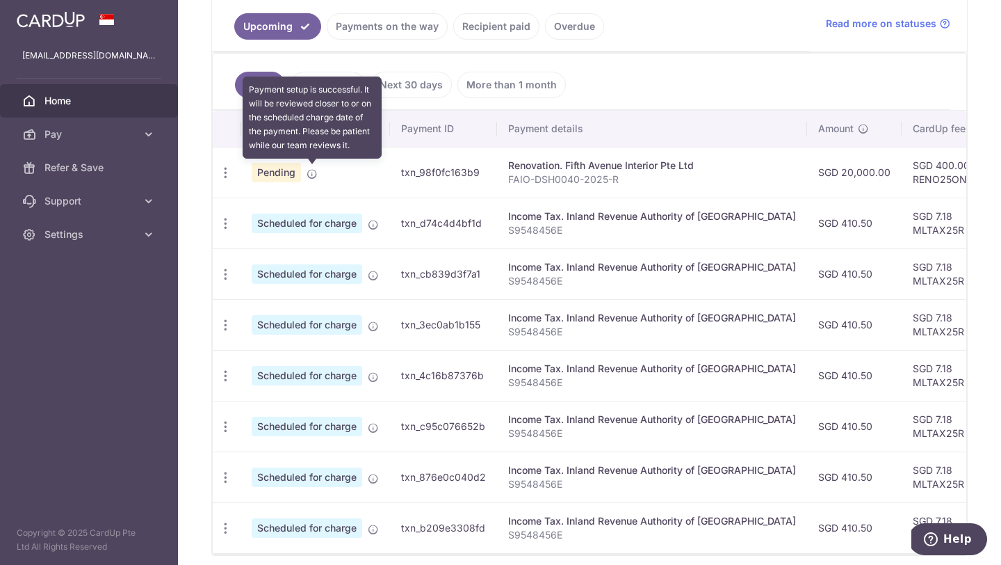
click at [314, 172] on icon at bounding box center [312, 173] width 11 height 11
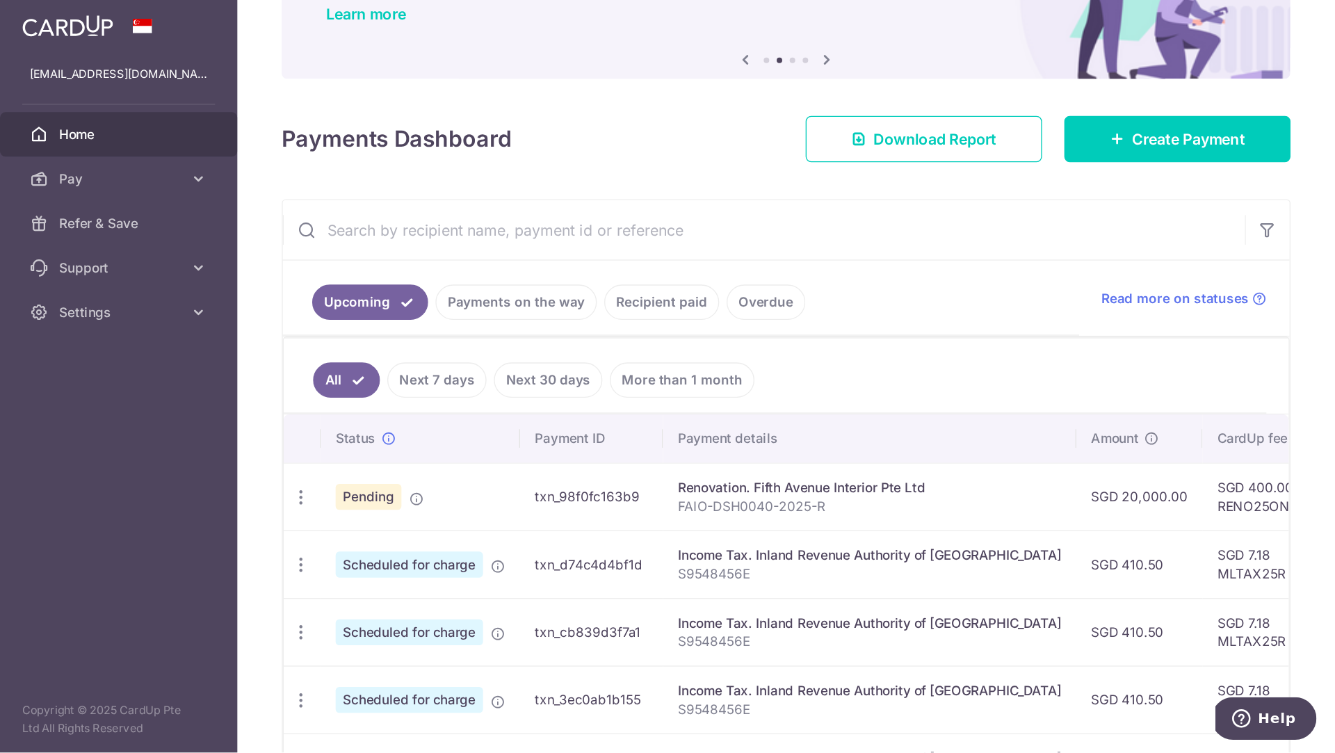
scroll to position [0, 0]
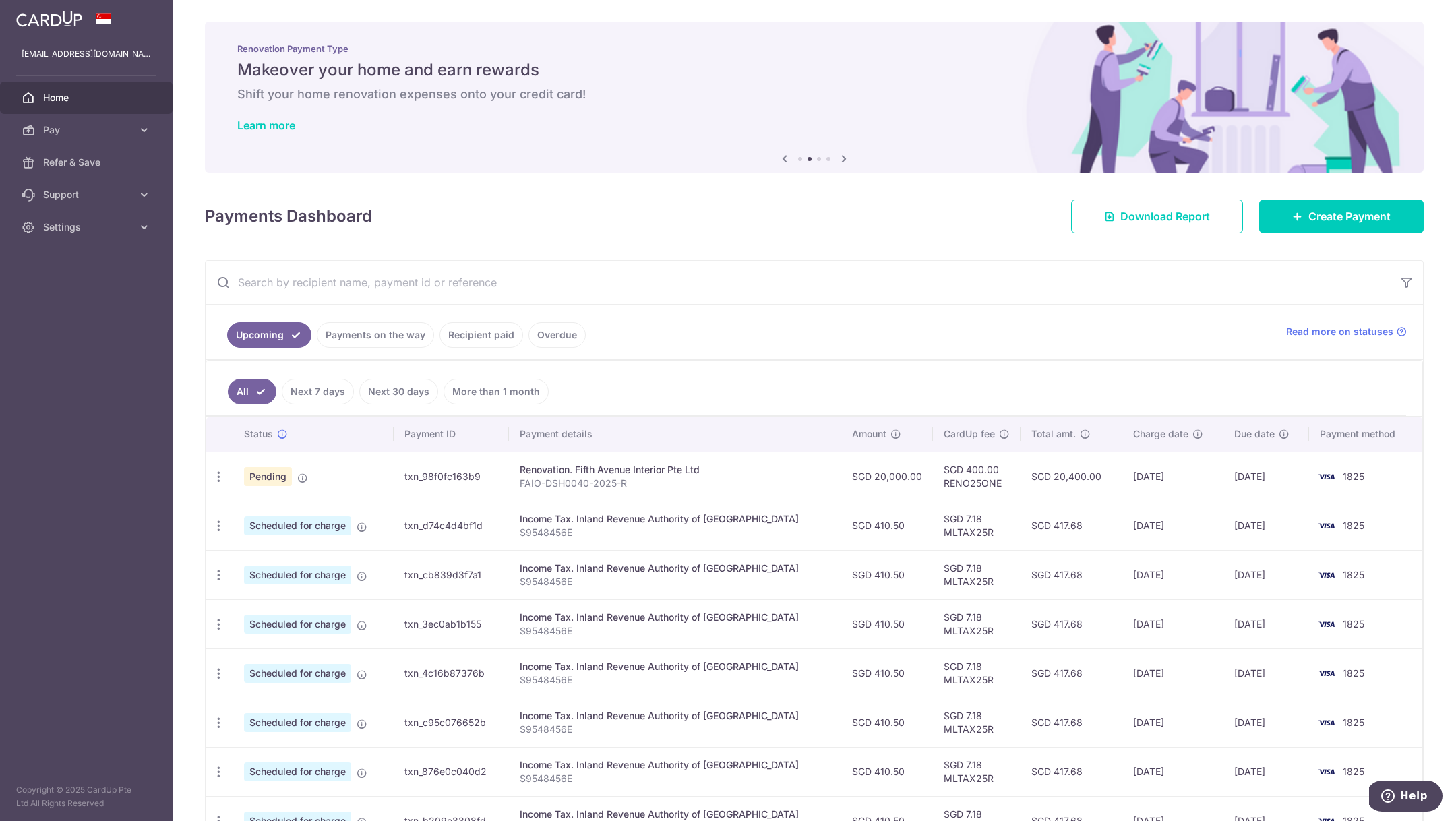
click at [969, 425] on th "Due date" at bounding box center [1266, 434] width 85 height 35
